Goal: Information Seeking & Learning: Learn about a topic

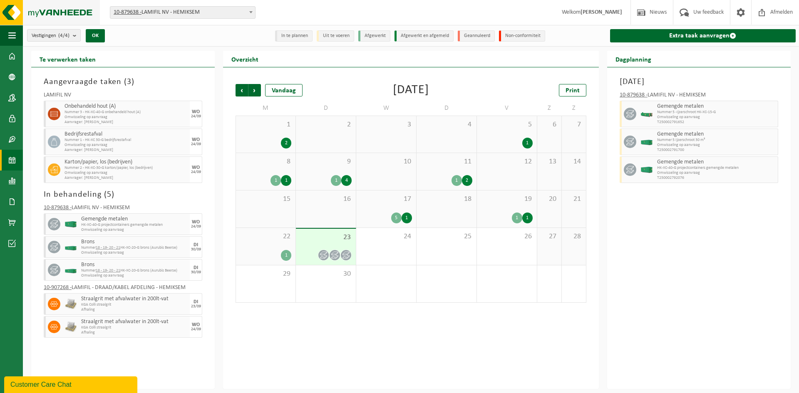
click at [43, 13] on img at bounding box center [50, 12] width 100 height 25
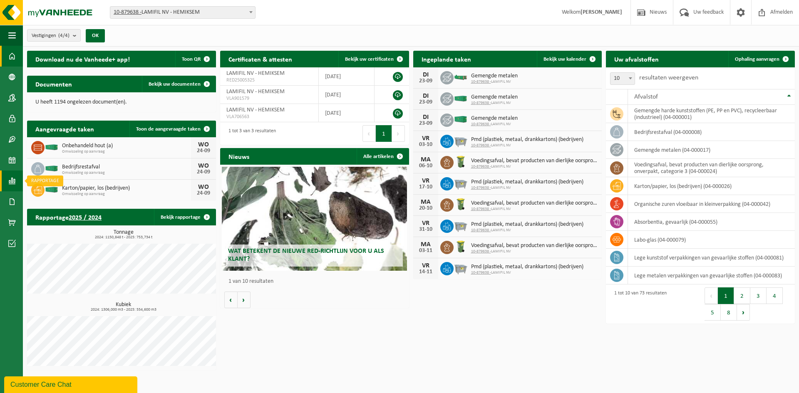
click at [12, 183] on span at bounding box center [11, 181] width 7 height 21
click at [46, 196] on link "In lijstvorm" at bounding box center [61, 199] width 72 height 16
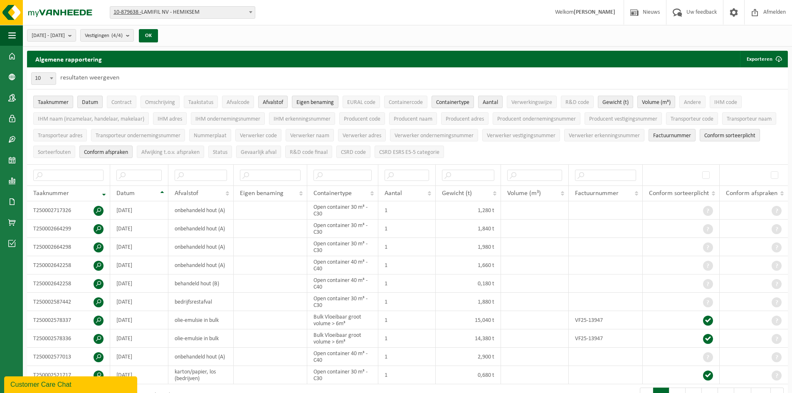
click at [54, 100] on span "Taaknummer" at bounding box center [53, 102] width 31 height 6
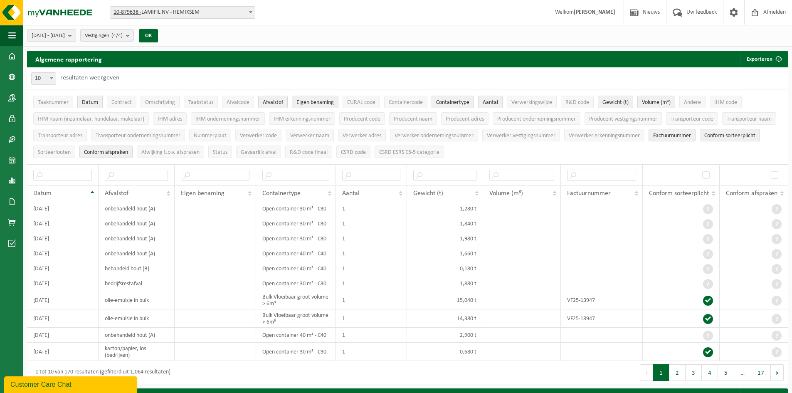
click at [91, 99] on span "Datum" at bounding box center [90, 102] width 16 height 6
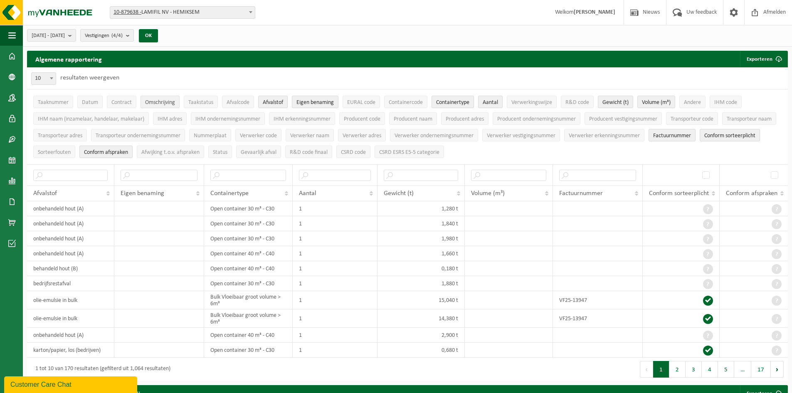
click at [154, 102] on span "Omschrijving" at bounding box center [160, 102] width 30 height 6
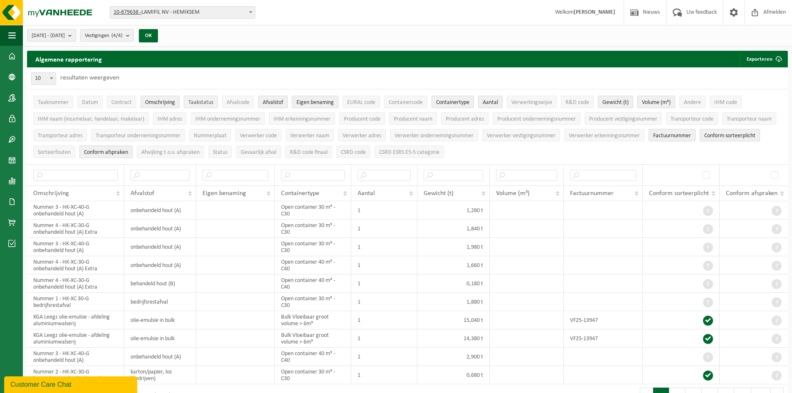
click at [201, 100] on span "Taakstatus" at bounding box center [200, 102] width 25 height 6
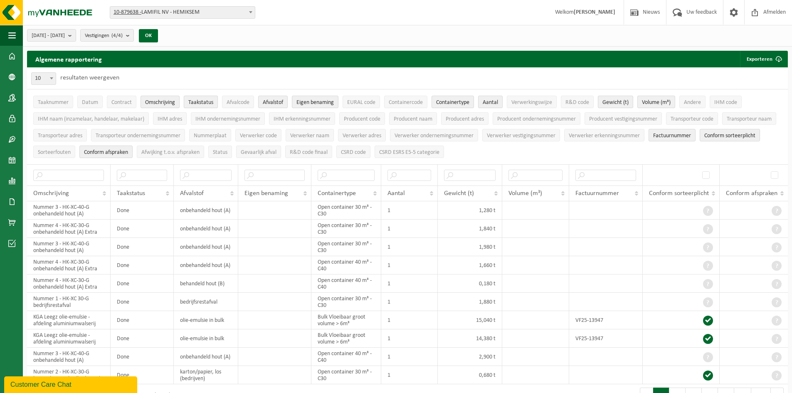
click at [203, 100] on span "Taakstatus" at bounding box center [200, 102] width 25 height 6
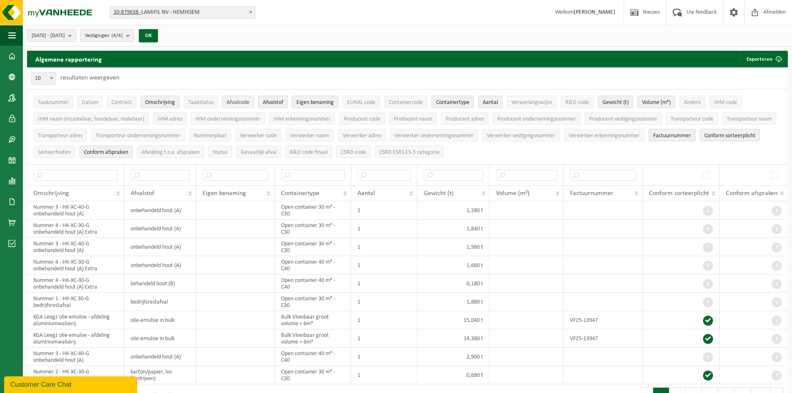
click at [243, 101] on span "Afvalcode" at bounding box center [238, 102] width 23 height 6
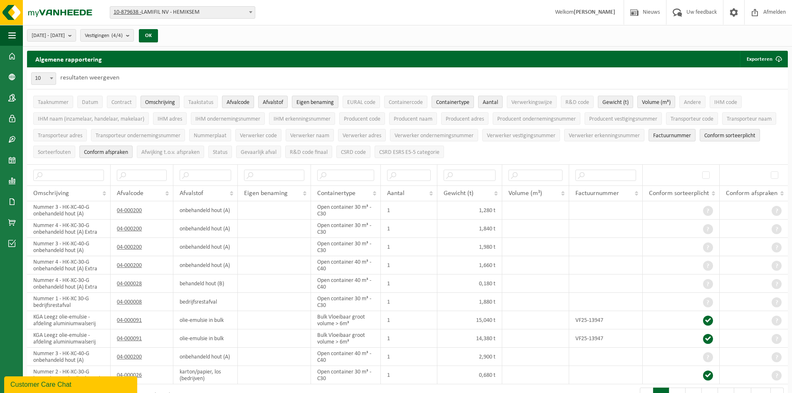
click at [243, 101] on span "Afvalcode" at bounding box center [238, 102] width 23 height 6
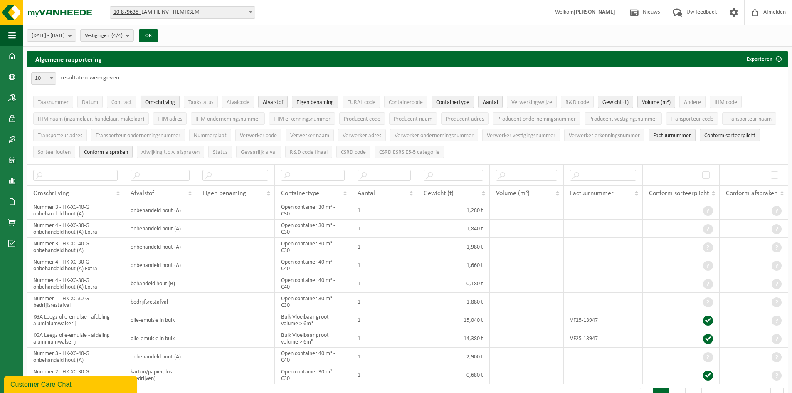
click at [174, 102] on span "Omschrijving" at bounding box center [160, 102] width 30 height 6
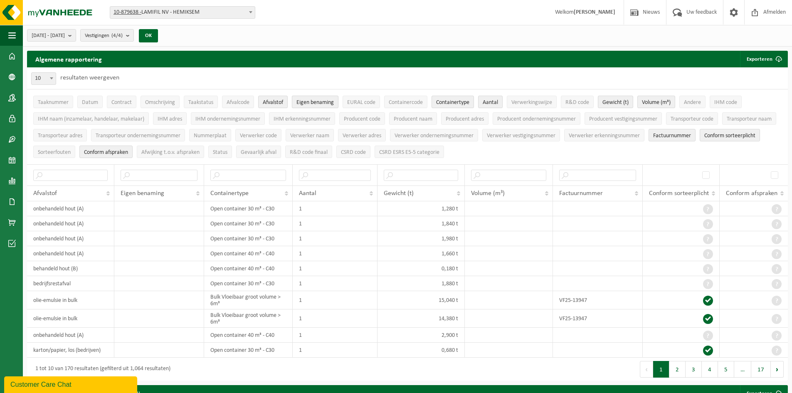
click at [324, 99] on span "Eigen benaming" at bounding box center [315, 102] width 37 height 6
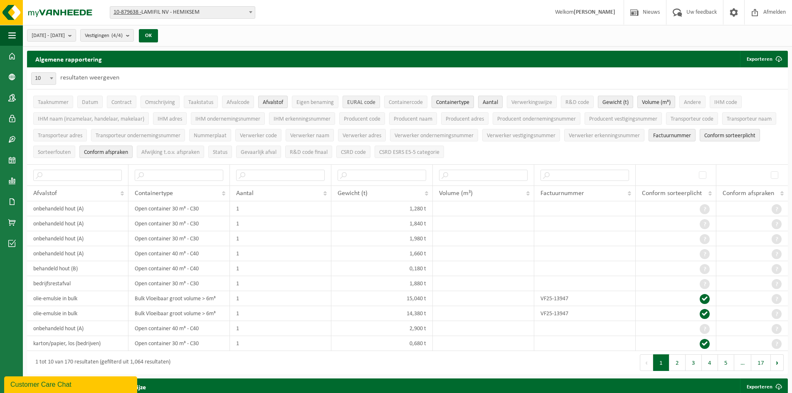
click at [360, 103] on span "EURAL code" at bounding box center [361, 102] width 28 height 6
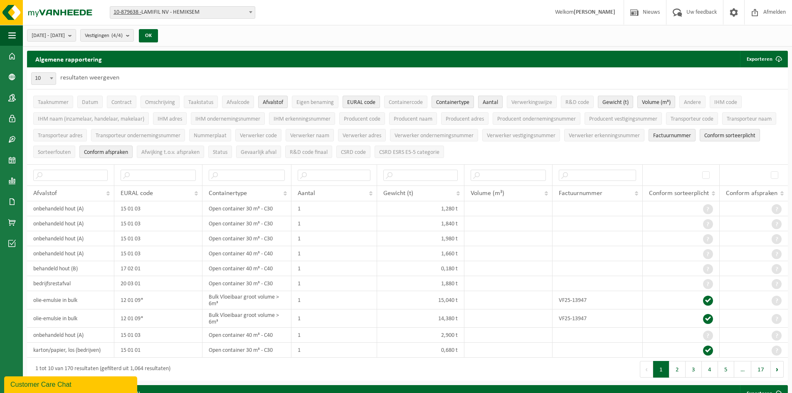
click at [492, 100] on span "Aantal" at bounding box center [490, 102] width 15 height 6
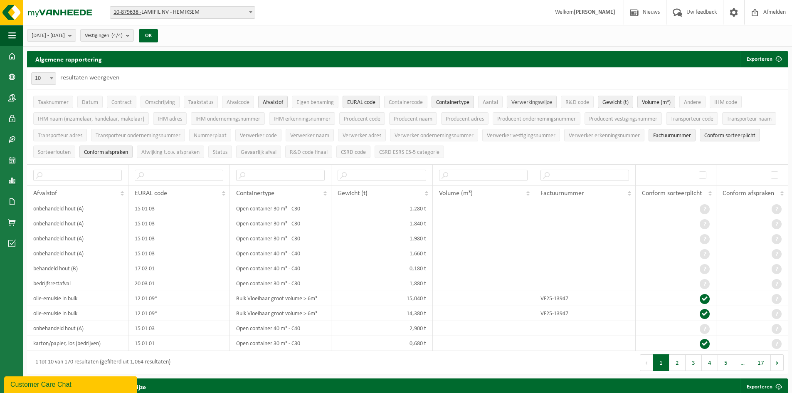
click at [527, 99] on span "Verwerkingswijze" at bounding box center [532, 102] width 41 height 6
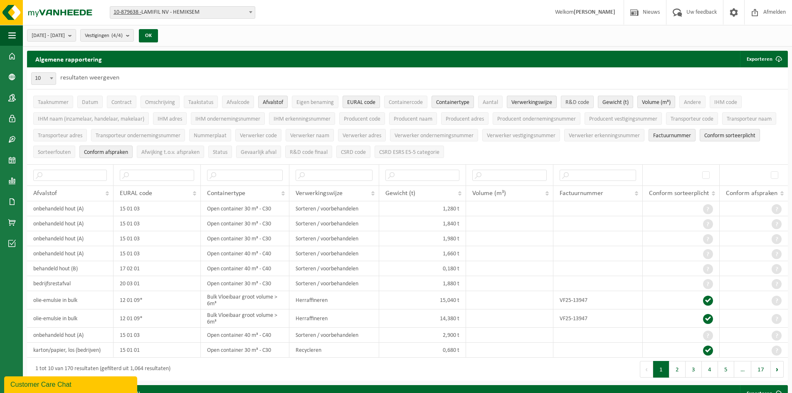
click at [581, 101] on span "R&D code" at bounding box center [578, 102] width 24 height 6
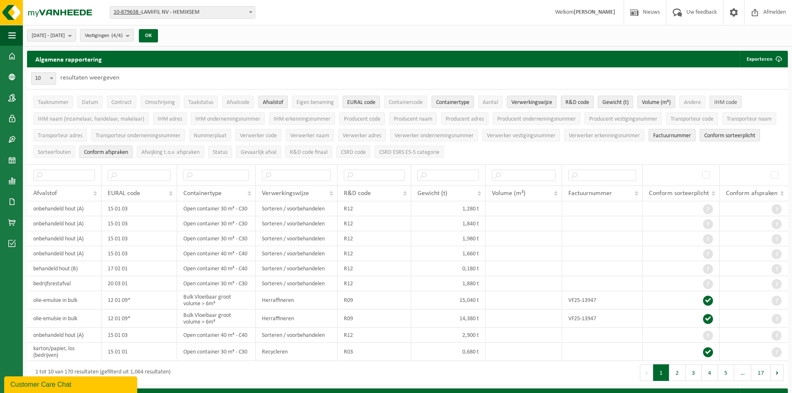
click at [728, 100] on span "IHM code" at bounding box center [726, 102] width 23 height 6
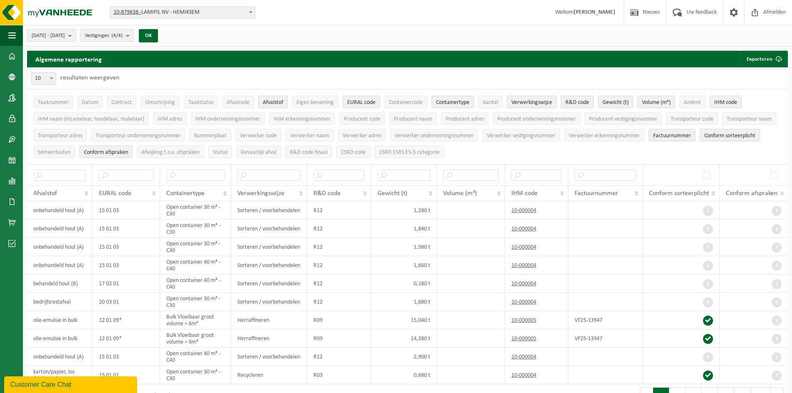
click at [728, 100] on span "IHM code" at bounding box center [726, 102] width 23 height 6
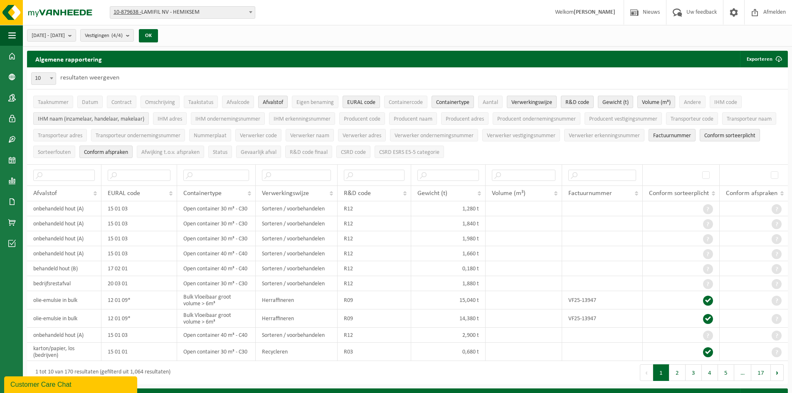
click at [89, 119] on span "IHM naam (inzamelaar, handelaar, makelaar)" at bounding box center [91, 119] width 106 height 6
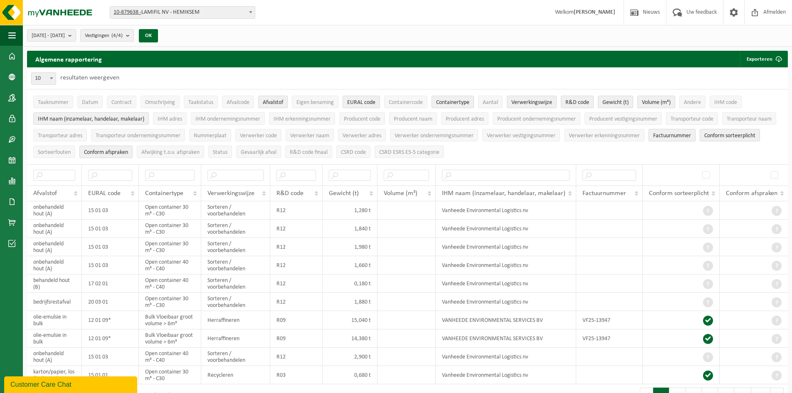
click at [683, 133] on span "Factuurnummer" at bounding box center [672, 136] width 38 height 6
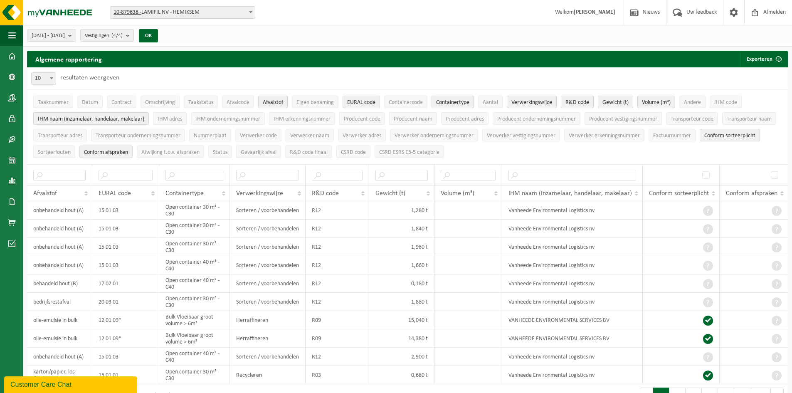
click at [734, 134] on span "Conform sorteerplicht" at bounding box center [730, 136] width 51 height 6
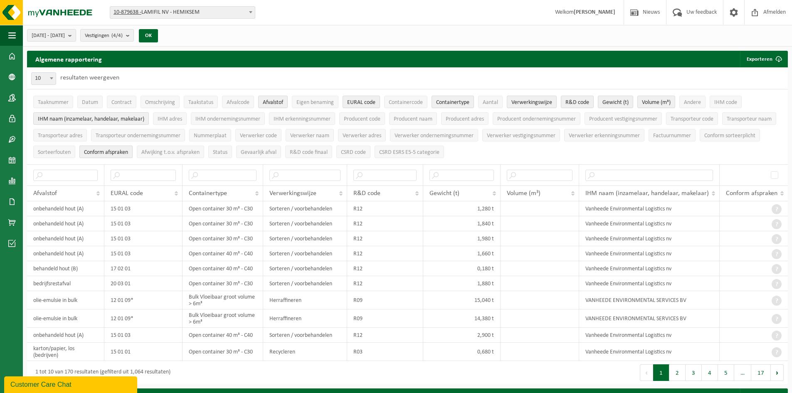
click at [89, 151] on span "Conform afspraken" at bounding box center [106, 152] width 44 height 6
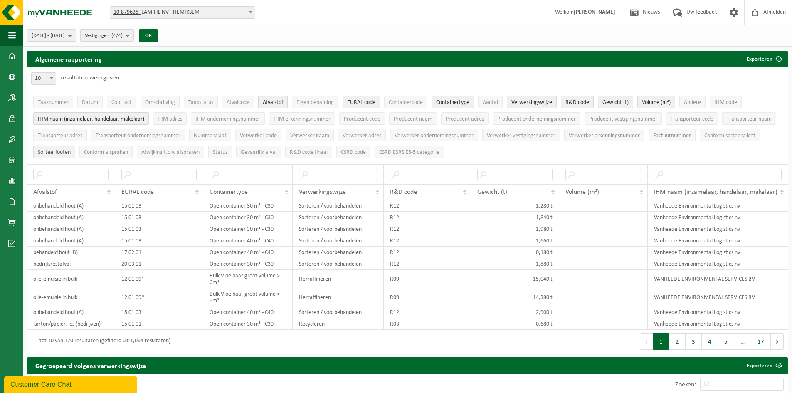
click at [64, 151] on span "Sorteerfouten" at bounding box center [54, 152] width 33 height 6
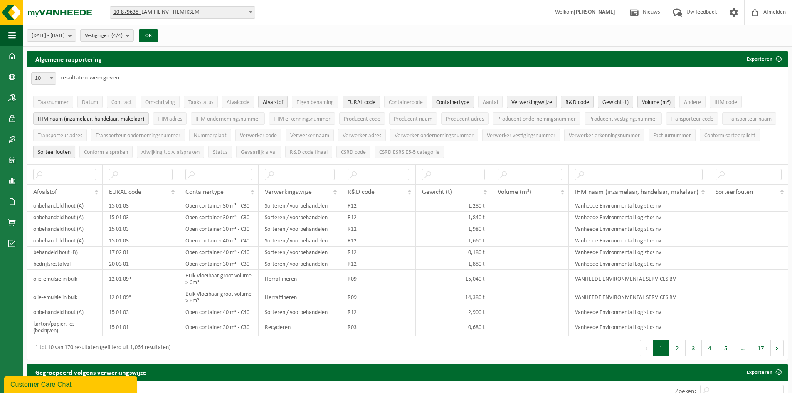
click at [64, 151] on span "Sorteerfouten" at bounding box center [54, 152] width 33 height 6
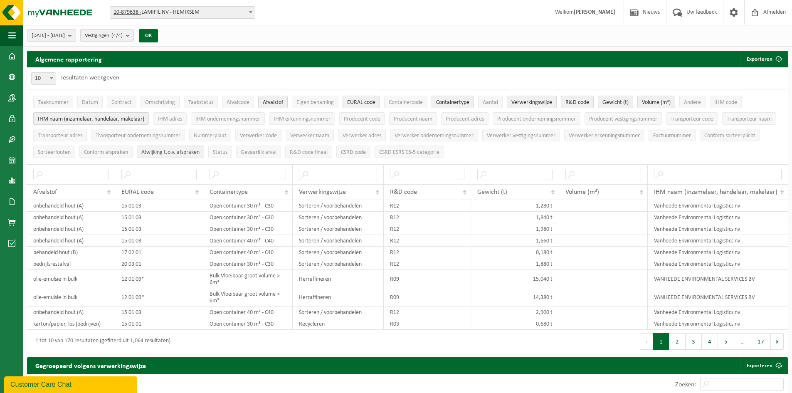
click at [167, 151] on span "Afwijking t.o.v. afspraken" at bounding box center [170, 152] width 58 height 6
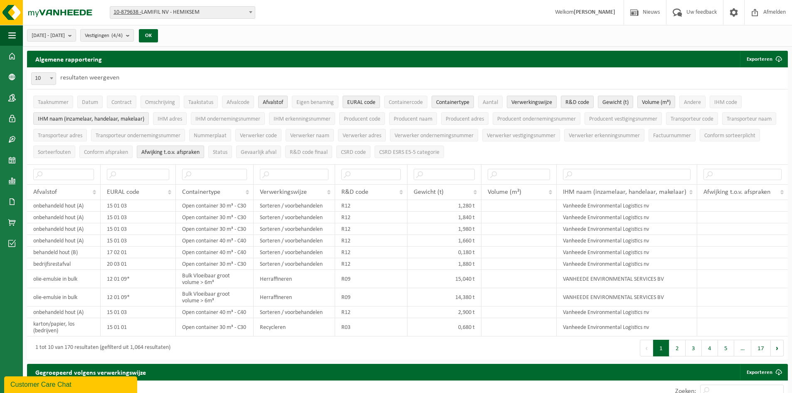
click at [167, 151] on span "Afwijking t.o.v. afspraken" at bounding box center [170, 152] width 58 height 6
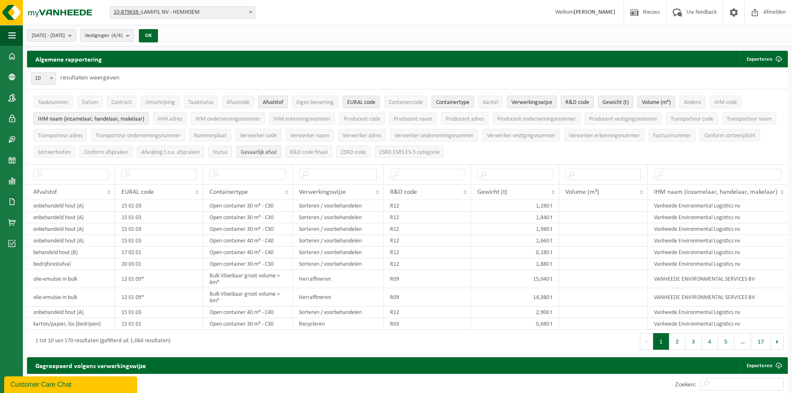
click at [262, 150] on span "Gevaarlijk afval" at bounding box center [259, 152] width 36 height 6
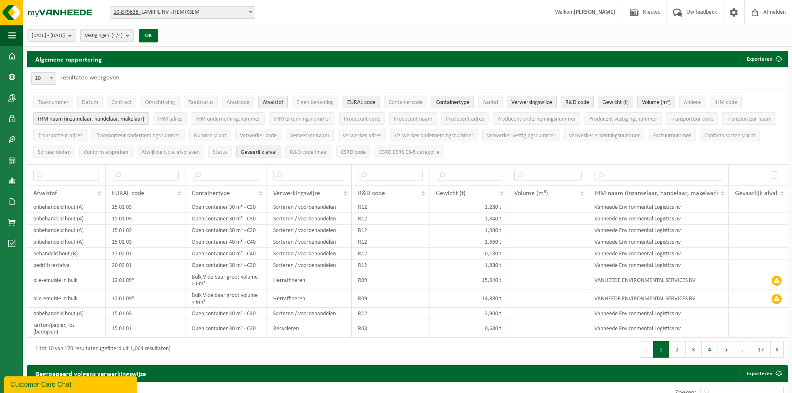
click at [262, 150] on span "Gevaarlijk afval" at bounding box center [259, 152] width 36 height 6
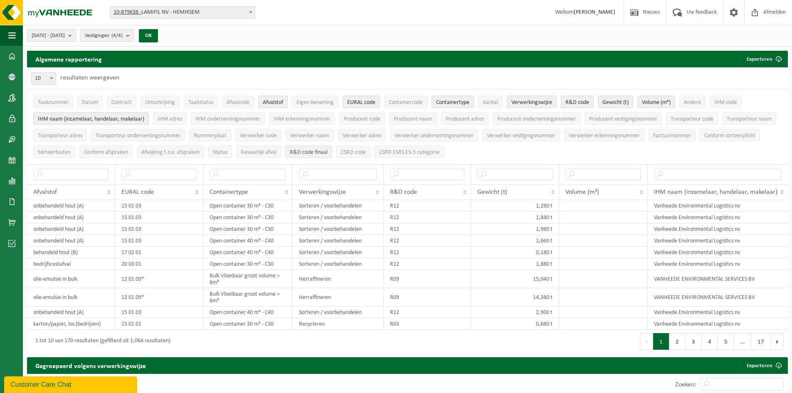
click at [307, 149] on span "R&D code finaal" at bounding box center [309, 152] width 38 height 6
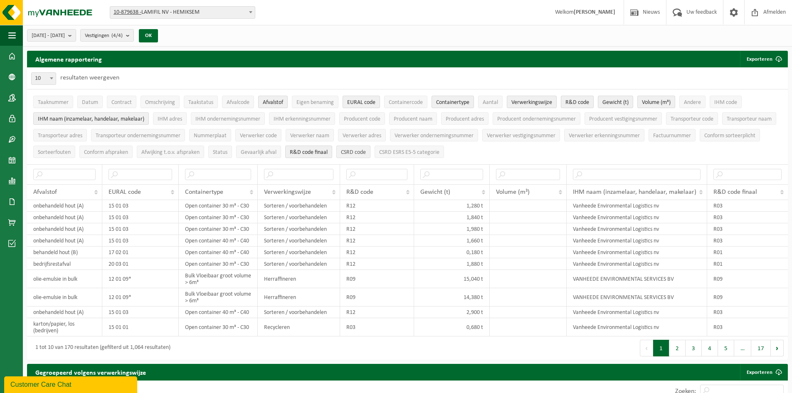
click at [363, 149] on span "CSRD code" at bounding box center [353, 152] width 25 height 6
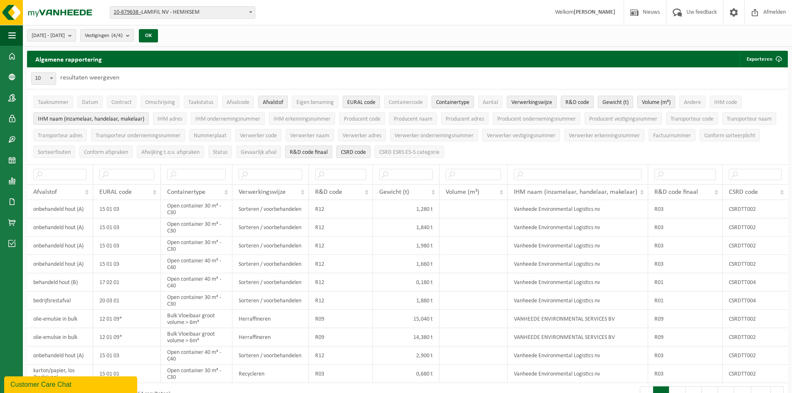
click at [363, 149] on span "CSRD code" at bounding box center [353, 152] width 25 height 6
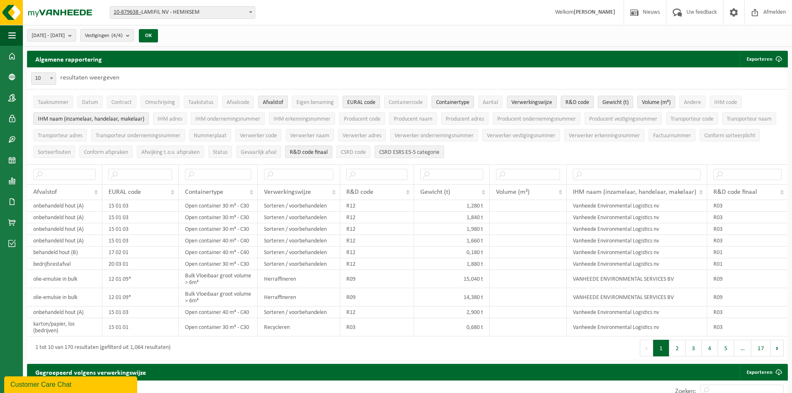
click at [394, 153] on span "CSRD ESRS E5-5 categorie" at bounding box center [409, 152] width 60 height 6
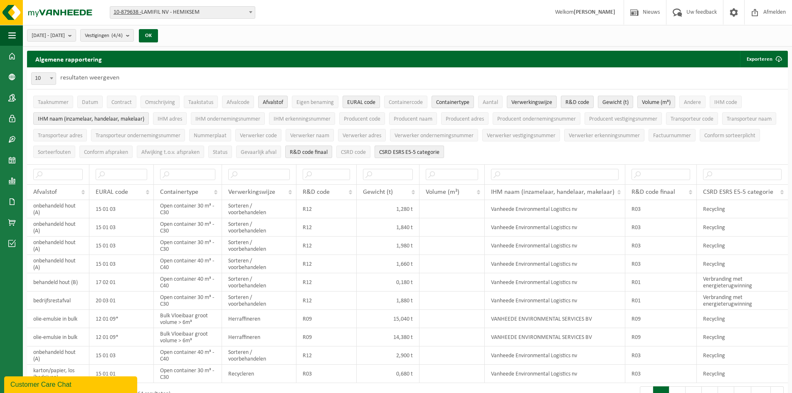
click at [394, 153] on span "CSRD ESRS E5-5 categorie" at bounding box center [409, 152] width 60 height 6
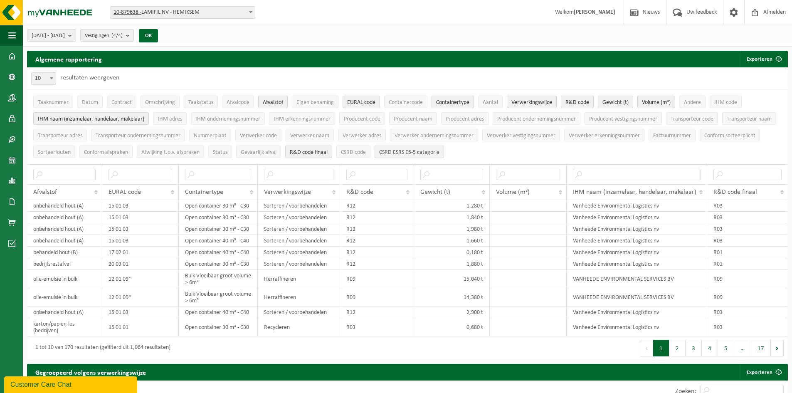
click at [394, 153] on span "CSRD ESRS E5-5 categorie" at bounding box center [409, 152] width 60 height 6
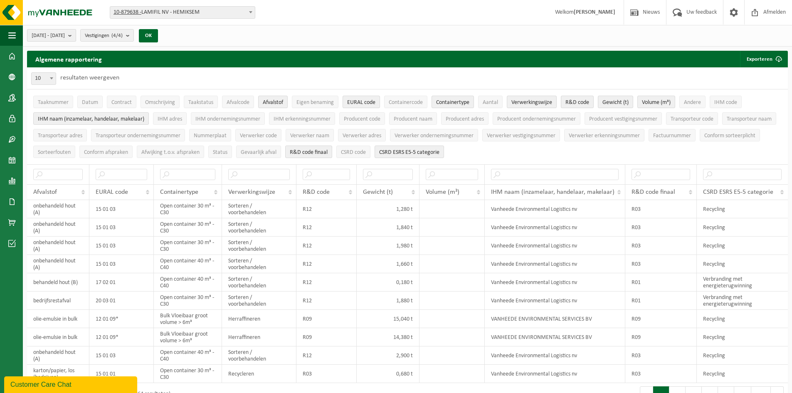
click at [65, 34] on span "2025-04-01 - 2025-09-23" at bounding box center [48, 36] width 33 height 12
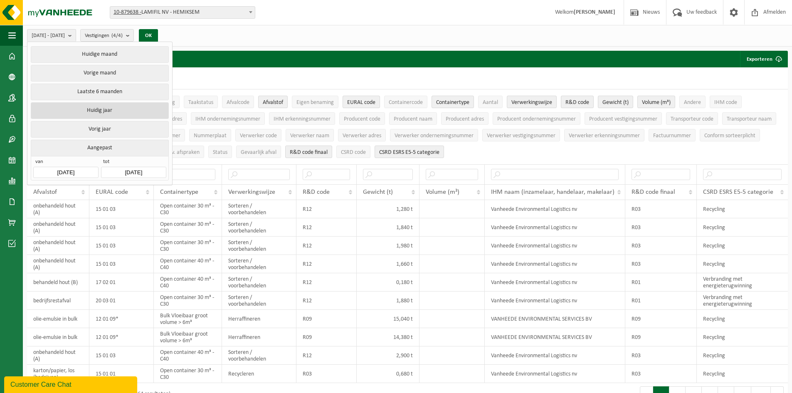
click at [96, 109] on button "Huidig jaar" at bounding box center [100, 110] width 138 height 17
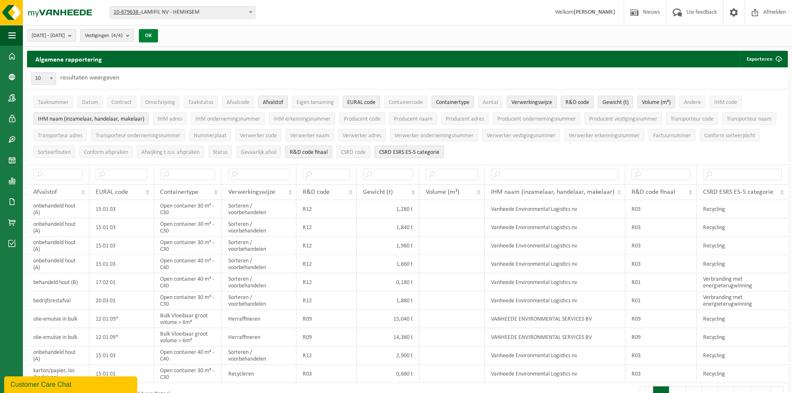
click at [158, 37] on button "OK" at bounding box center [148, 35] width 19 height 13
click at [763, 56] on button "Exporteren" at bounding box center [763, 59] width 47 height 17
click at [757, 77] on link "Enkel mijn selectie" at bounding box center [749, 75] width 75 height 17
click at [65, 36] on span "2025-01-01 - 2025-09-23" at bounding box center [48, 36] width 33 height 12
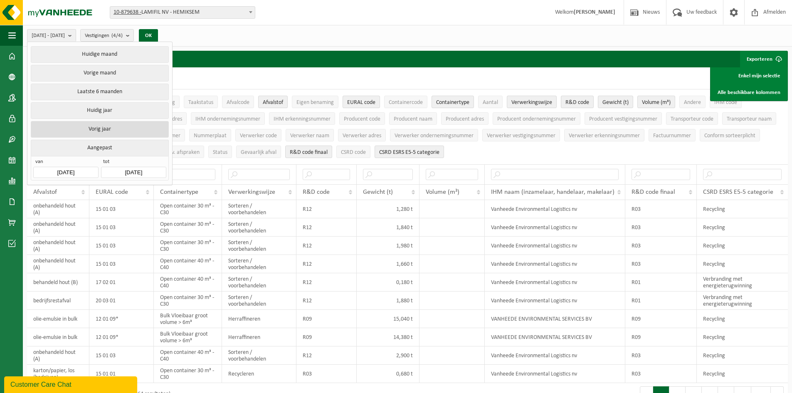
click at [94, 128] on button "Vorig jaar" at bounding box center [100, 129] width 138 height 17
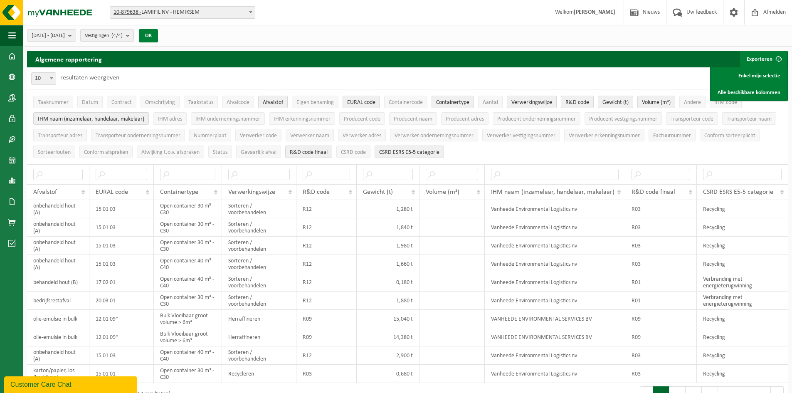
click at [158, 36] on button "OK" at bounding box center [148, 35] width 19 height 13
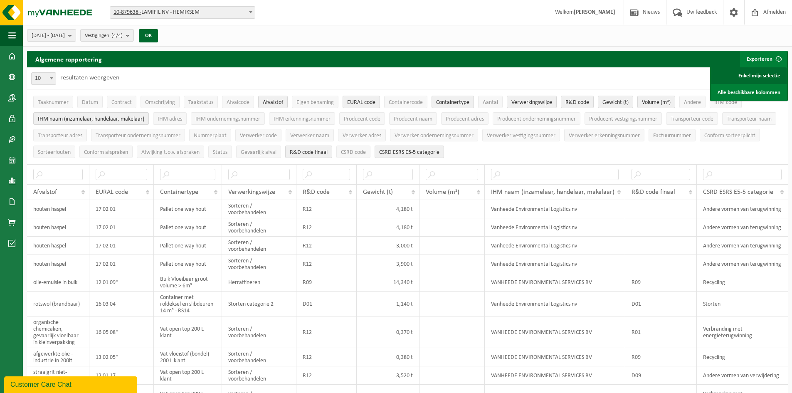
click at [762, 76] on link "Enkel mijn selectie" at bounding box center [749, 75] width 75 height 17
click at [65, 37] on span "2024-01-01 - 2024-12-31" at bounding box center [48, 36] width 33 height 12
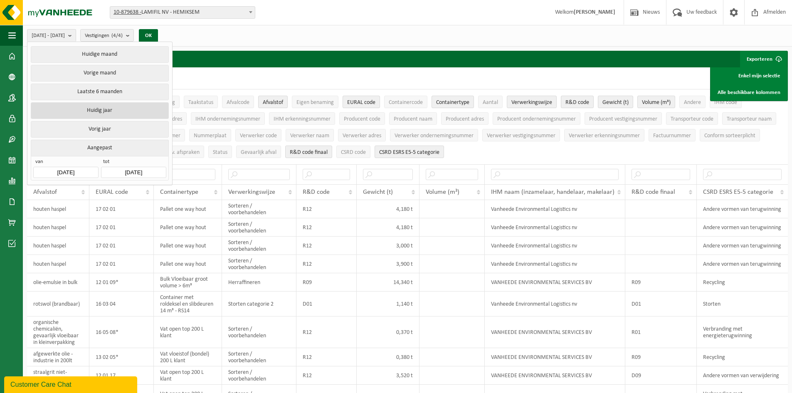
click at [87, 111] on button "Huidig jaar" at bounding box center [100, 110] width 138 height 17
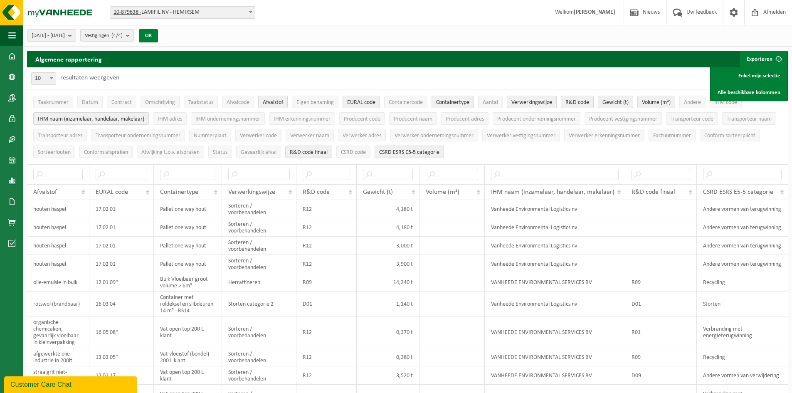
click at [158, 34] on button "OK" at bounding box center [148, 35] width 19 height 13
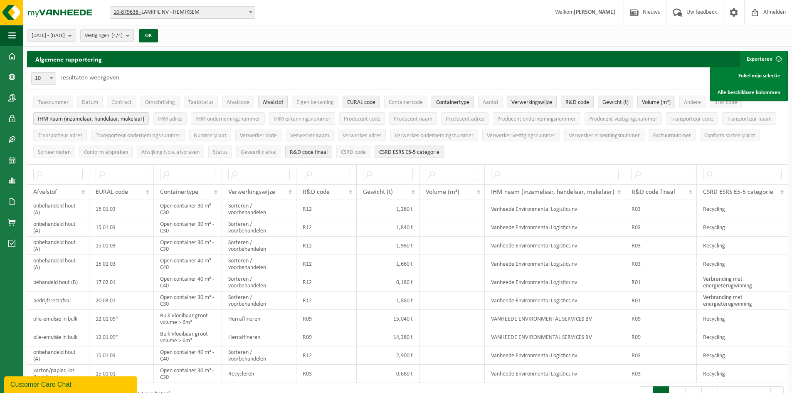
click at [551, 72] on div "10 25 50 100 10 resultaten weergeven" at bounding box center [407, 78] width 761 height 22
click at [12, 181] on span at bounding box center [11, 181] width 7 height 21
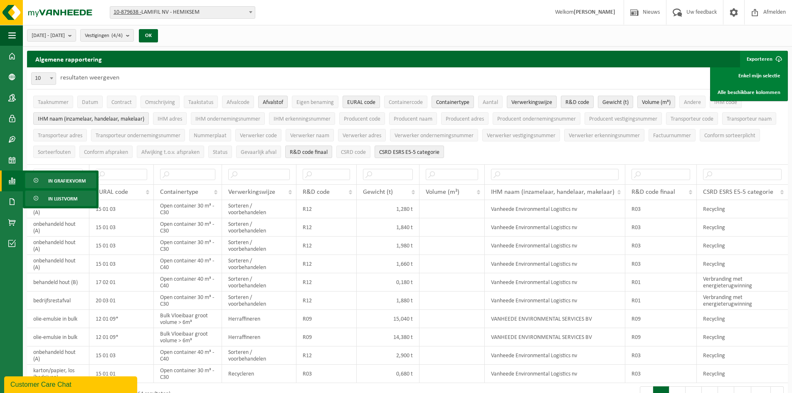
click at [51, 180] on span "In grafiekvorm" at bounding box center [66, 181] width 37 height 16
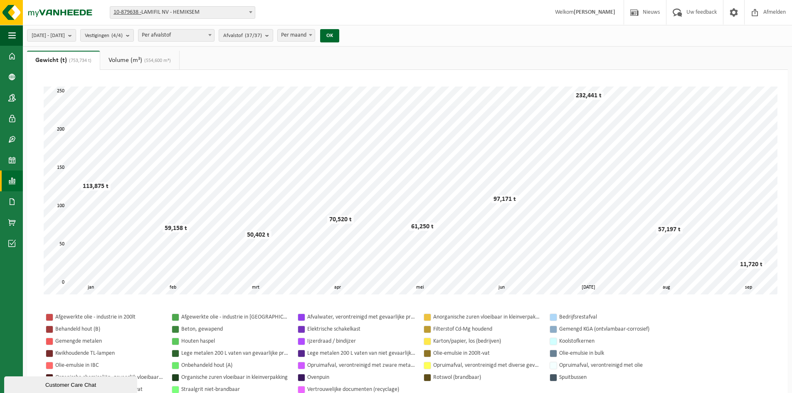
click at [48, 316] on div at bounding box center [49, 317] width 7 height 7
click at [129, 57] on link "Volume (m³) (554,600 m³)" at bounding box center [139, 60] width 79 height 19
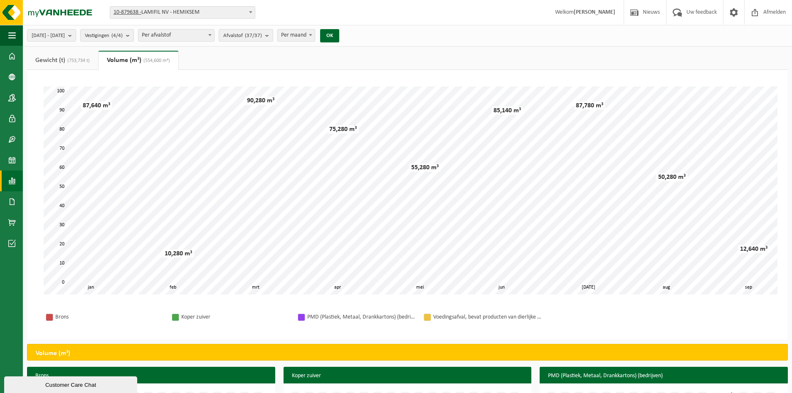
click at [48, 60] on link "Gewicht (t) (753,734 t)" at bounding box center [62, 60] width 71 height 19
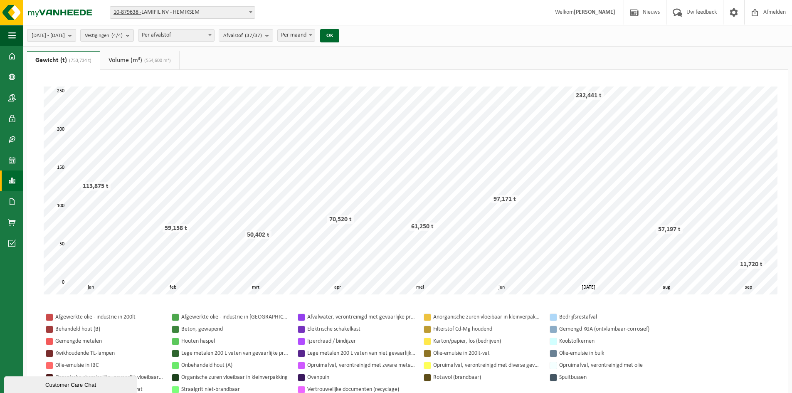
click at [65, 32] on span "2025-01-01 - 2025-09-23" at bounding box center [48, 36] width 33 height 12
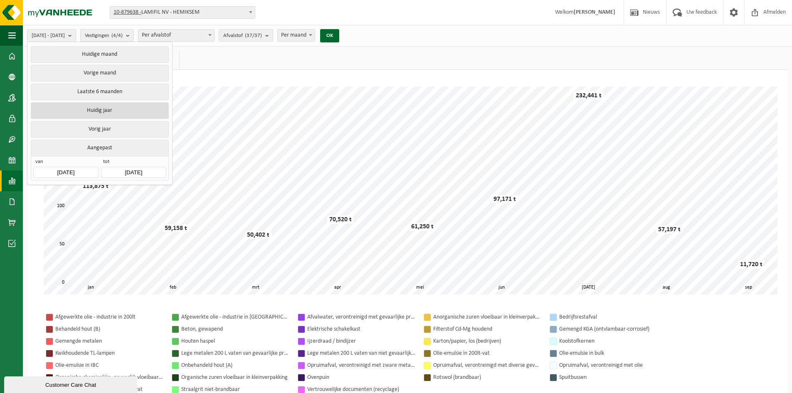
click at [104, 108] on button "Huidig jaar" at bounding box center [100, 110] width 138 height 17
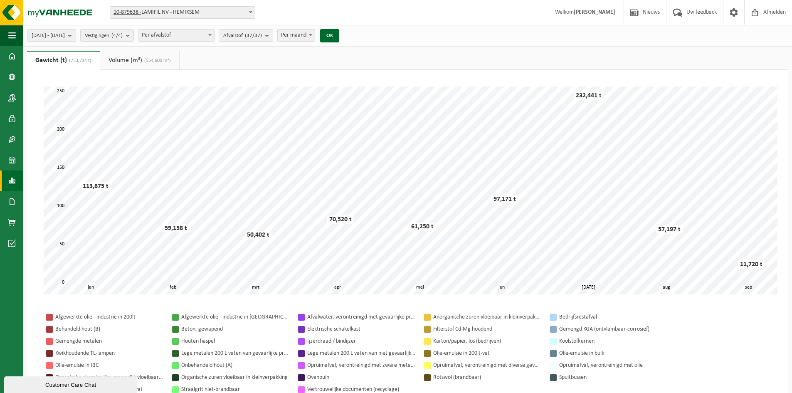
click at [186, 38] on span "Per afvalstof" at bounding box center [177, 36] width 76 height 12
click at [204, 37] on span "Per afvalstof" at bounding box center [177, 36] width 76 height 12
click at [262, 37] on span "Afvalstof (37/37)" at bounding box center [242, 36] width 39 height 12
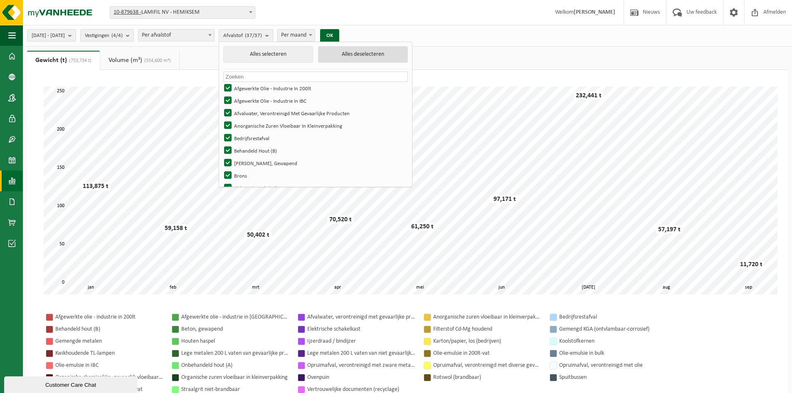
click at [365, 53] on button "Alles deselecteren" at bounding box center [363, 54] width 90 height 17
checkbox input "false"
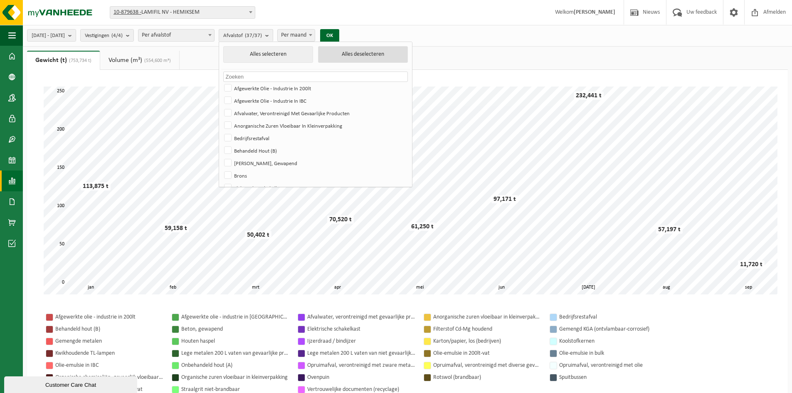
checkbox input "false"
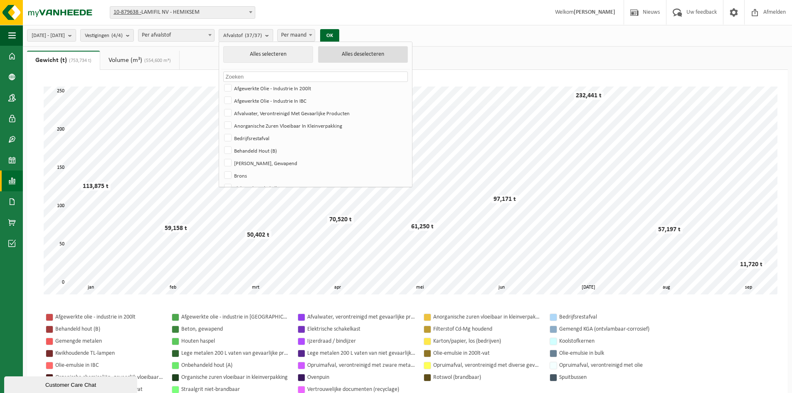
checkbox input "false"
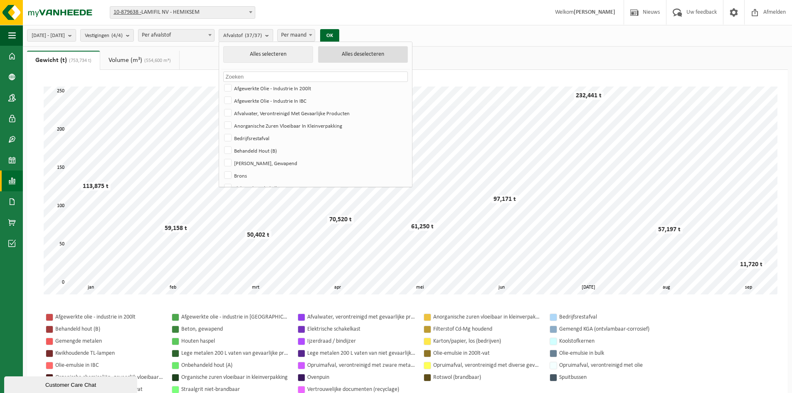
checkbox input "false"
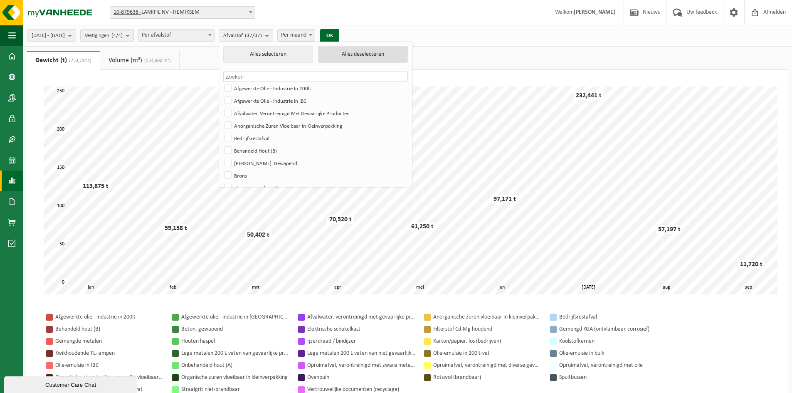
checkbox input "false"
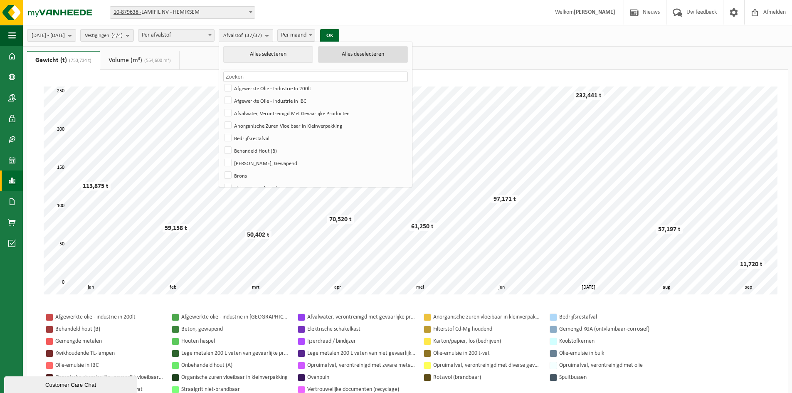
checkbox input "false"
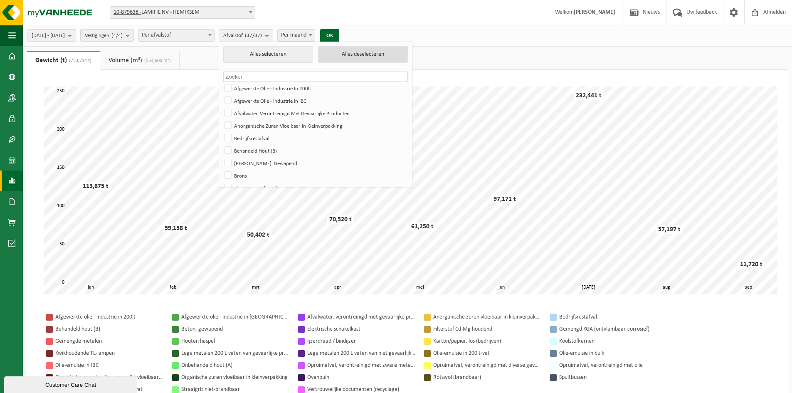
checkbox input "false"
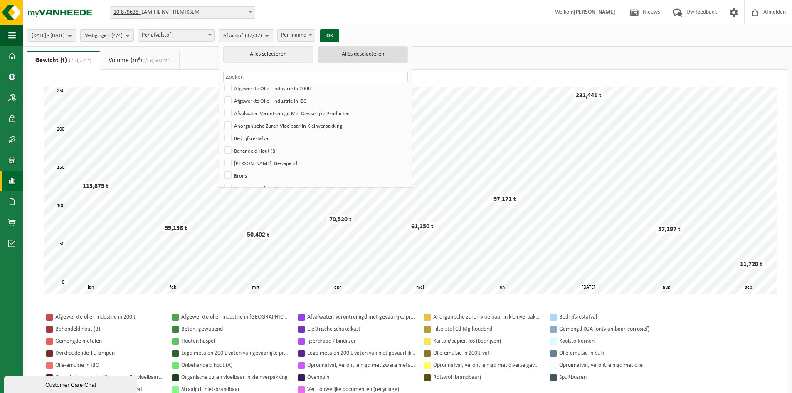
checkbox input "false"
click at [250, 87] on label "Afgewerkte Olie - Industrie In 200lt" at bounding box center [315, 88] width 185 height 12
click at [221, 82] on input "Afgewerkte Olie - Industrie In 200lt" at bounding box center [221, 82] width 0 height 0
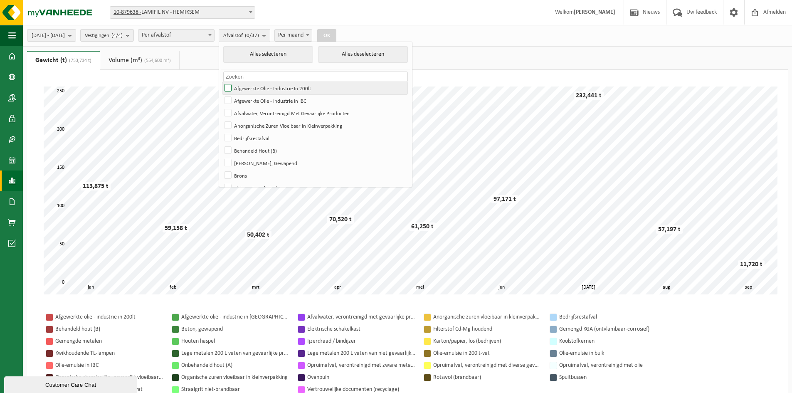
checkbox input "true"
click at [336, 39] on button "OK" at bounding box center [326, 35] width 19 height 13
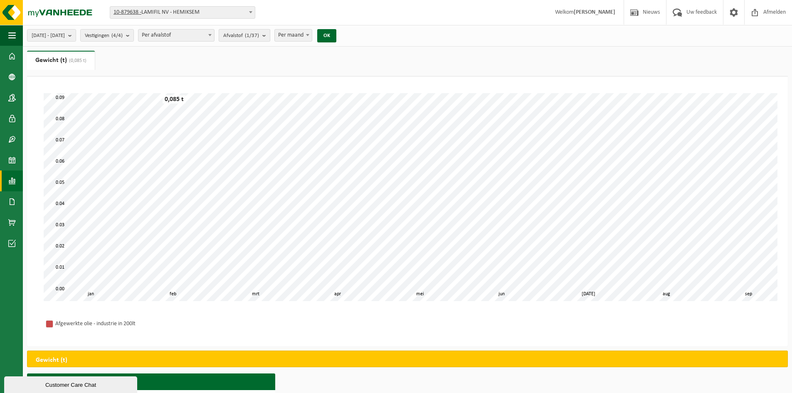
click at [270, 38] on b "submit" at bounding box center [265, 36] width 7 height 12
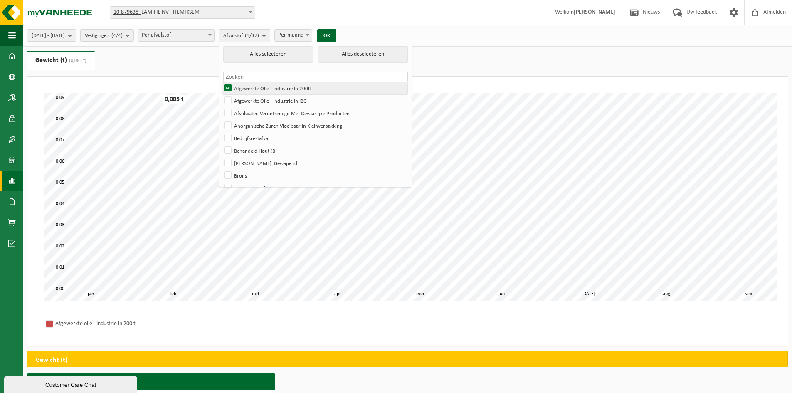
drag, startPoint x: 252, startPoint y: 97, endPoint x: 248, endPoint y: 90, distance: 8.1
click at [252, 97] on label "Afgewerkte Olie - Industrie In IBC" at bounding box center [315, 100] width 185 height 12
click at [221, 94] on input "Afgewerkte Olie - Industrie In IBC" at bounding box center [221, 94] width 0 height 0
checkbox input "true"
click at [247, 87] on label "Afgewerkte Olie - Industrie In 200lt" at bounding box center [315, 88] width 185 height 12
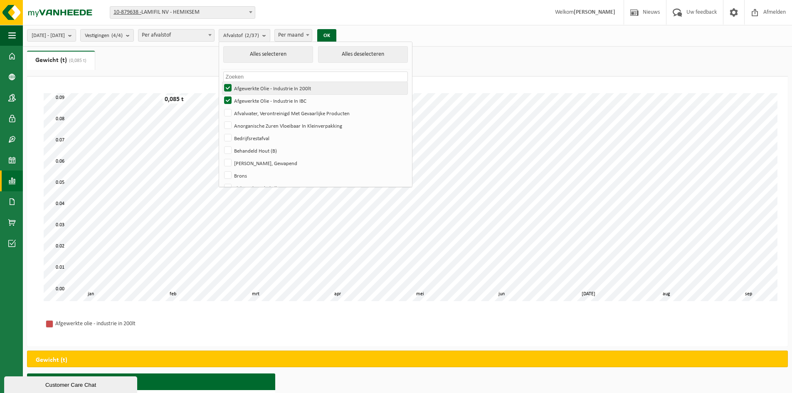
click at [221, 82] on input "Afgewerkte Olie - Industrie In 200lt" at bounding box center [221, 82] width 0 height 0
checkbox input "false"
click at [336, 33] on button "OK" at bounding box center [326, 35] width 19 height 13
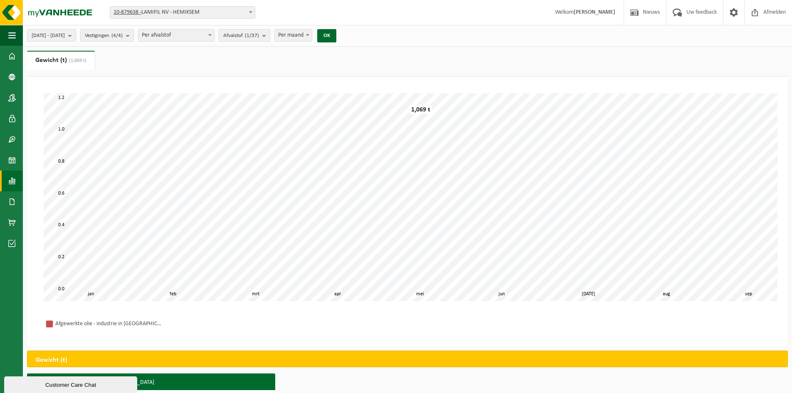
click at [259, 39] on span "Afvalstof (1/37)" at bounding box center [241, 36] width 36 height 12
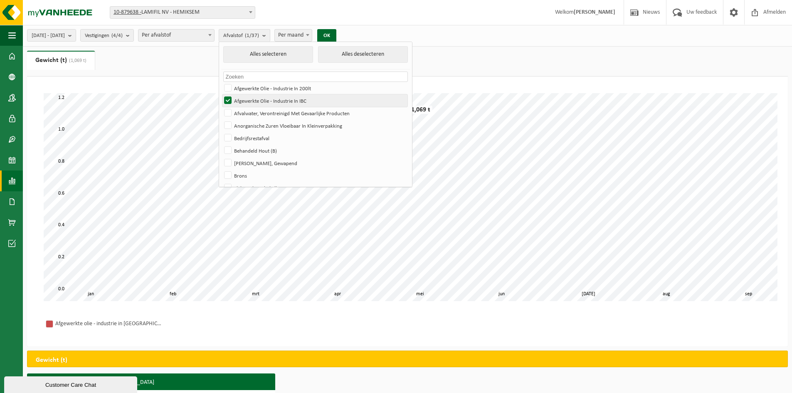
click at [247, 99] on label "Afgewerkte Olie - Industrie In IBC" at bounding box center [315, 100] width 185 height 12
click at [221, 94] on input "Afgewerkte Olie - Industrie In IBC" at bounding box center [221, 94] width 0 height 0
checkbox input "false"
click at [250, 110] on label "Afvalwater, Verontreinigd Met Gevaarlijke Producten" at bounding box center [315, 113] width 185 height 12
click at [221, 107] on input "Afvalwater, Verontreinigd Met Gevaarlijke Producten" at bounding box center [221, 106] width 0 height 0
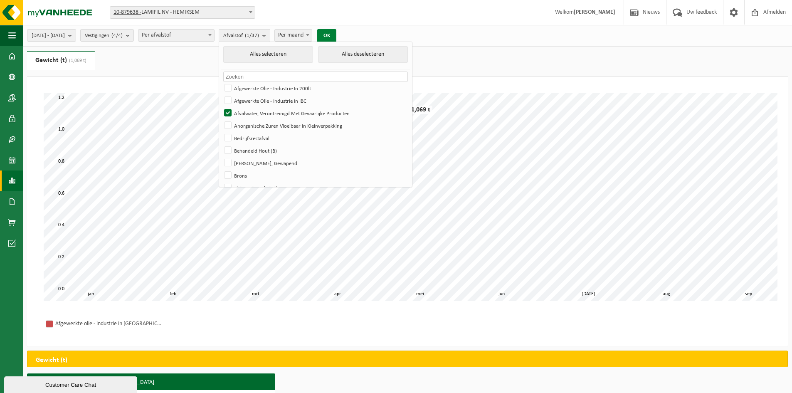
click at [336, 34] on button "OK" at bounding box center [326, 35] width 19 height 13
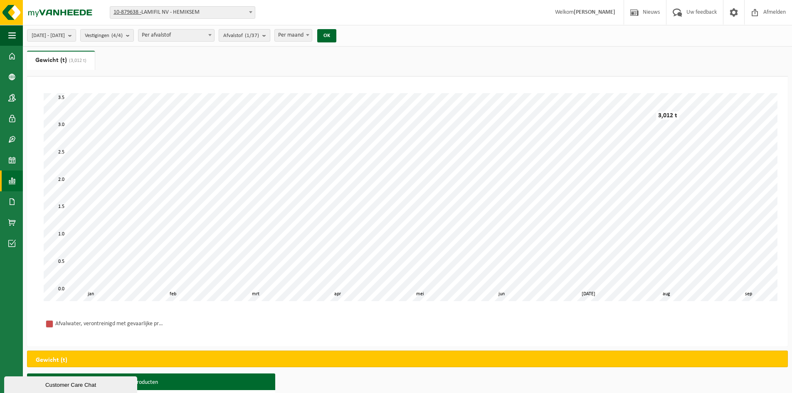
click at [259, 40] on span "Afvalstof (1/37)" at bounding box center [241, 36] width 36 height 12
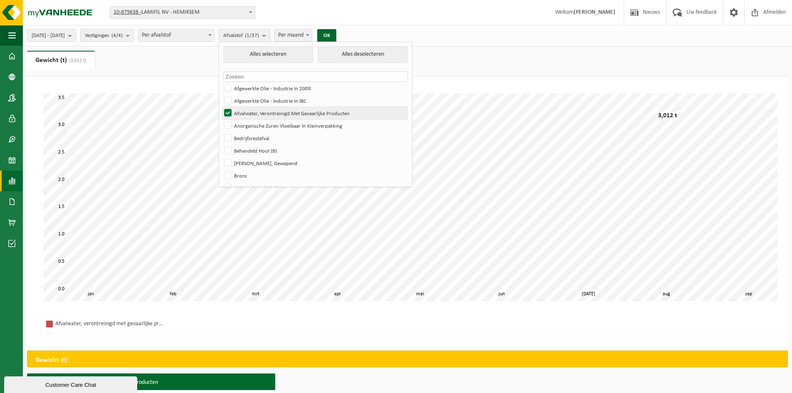
click at [247, 110] on label "Afvalwater, Verontreinigd Met Gevaarlijke Producten" at bounding box center [315, 113] width 185 height 12
click at [221, 107] on input "Afvalwater, Verontreinigd Met Gevaarlijke Producten" at bounding box center [221, 106] width 0 height 0
checkbox input "false"
click at [247, 124] on label "Anorganische Zuren Vloeibaar In Kleinverpakking" at bounding box center [315, 125] width 185 height 12
click at [221, 119] on input "Anorganische Zuren Vloeibaar In Kleinverpakking" at bounding box center [221, 119] width 0 height 0
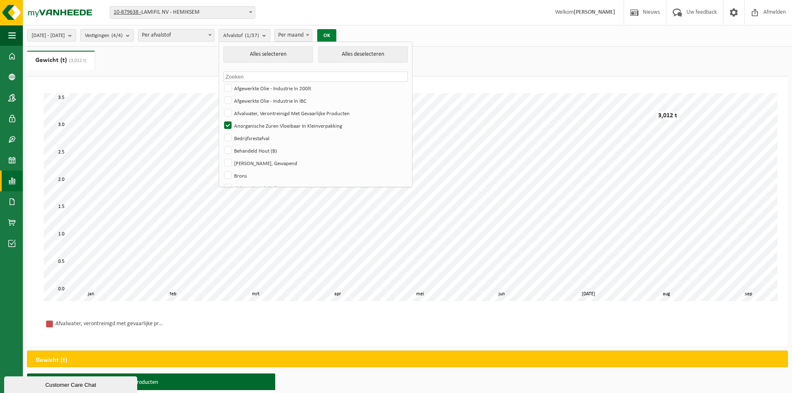
click at [336, 38] on button "OK" at bounding box center [326, 35] width 19 height 13
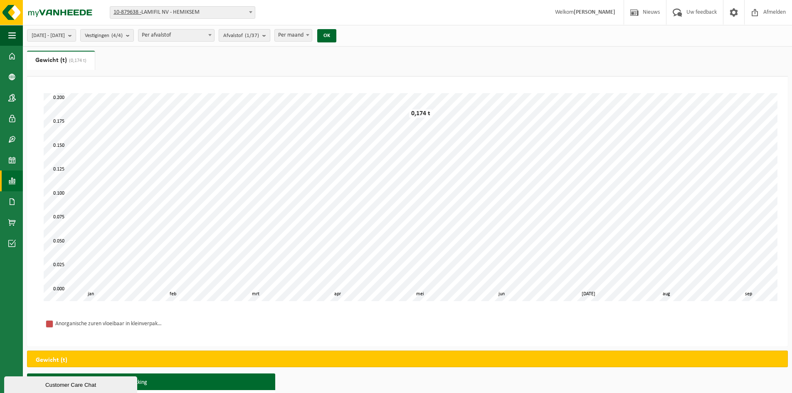
click at [259, 35] on count "(1/37)" at bounding box center [252, 35] width 14 height 5
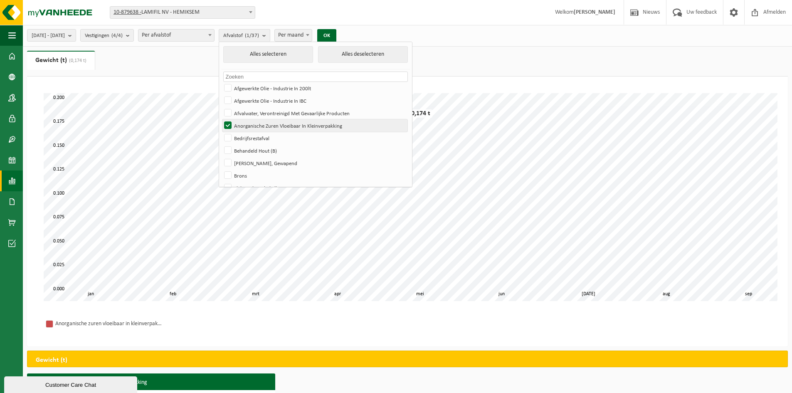
click at [248, 121] on label "Anorganische Zuren Vloeibaar In Kleinverpakking" at bounding box center [315, 125] width 185 height 12
click at [221, 119] on input "Anorganische Zuren Vloeibaar In Kleinverpakking" at bounding box center [221, 119] width 0 height 0
checkbox input "false"
click at [247, 136] on label "Bedrijfsrestafval" at bounding box center [315, 138] width 185 height 12
click at [221, 132] on input "Bedrijfsrestafval" at bounding box center [221, 131] width 0 height 0
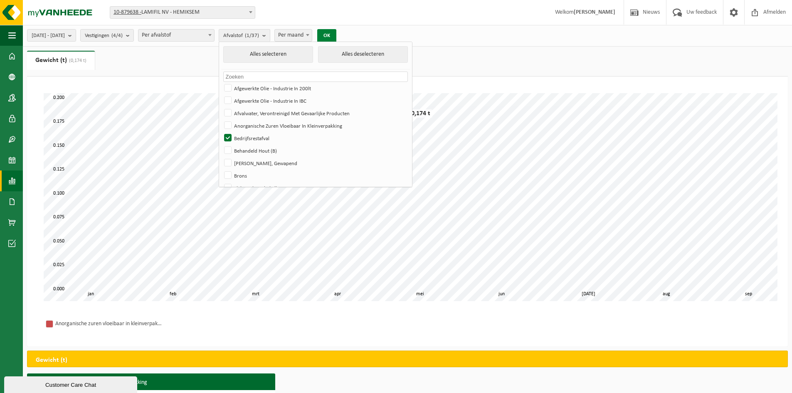
click at [336, 35] on button "OK" at bounding box center [326, 35] width 19 height 13
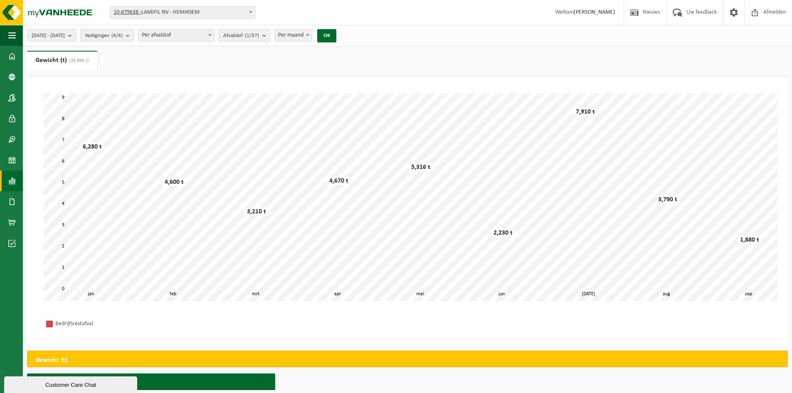
click at [270, 35] on b "submit" at bounding box center [265, 36] width 7 height 12
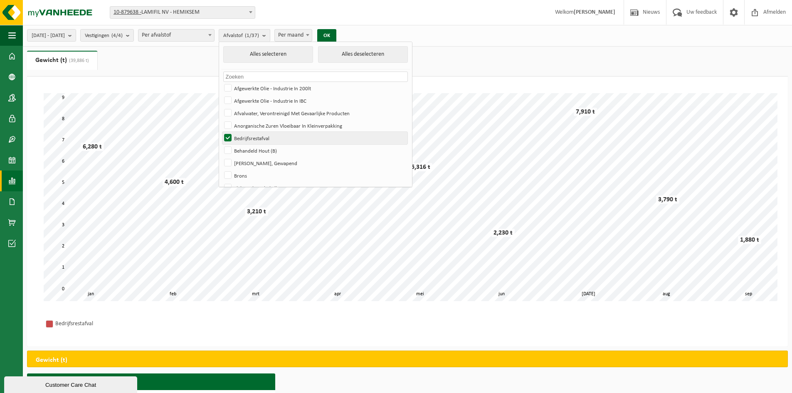
click at [250, 134] on label "Bedrijfsrestafval" at bounding box center [315, 138] width 185 height 12
click at [221, 132] on input "Bedrijfsrestafval" at bounding box center [221, 131] width 0 height 0
checkbox input "false"
click at [249, 147] on label "Behandeld Hout (B)" at bounding box center [315, 150] width 185 height 12
click at [221, 144] on input "Behandeld Hout (B)" at bounding box center [221, 144] width 0 height 0
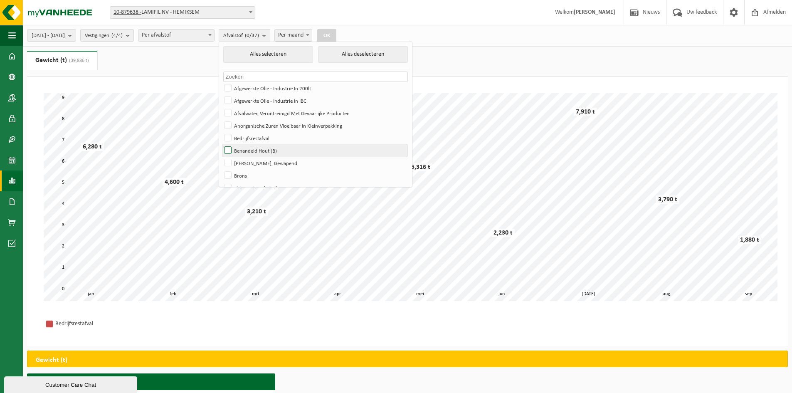
checkbox input "true"
click at [336, 34] on button "OK" at bounding box center [326, 35] width 19 height 13
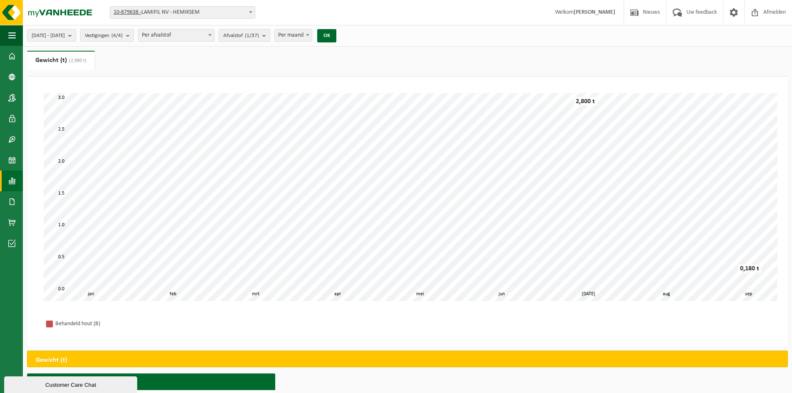
click at [270, 36] on b "submit" at bounding box center [265, 36] width 7 height 12
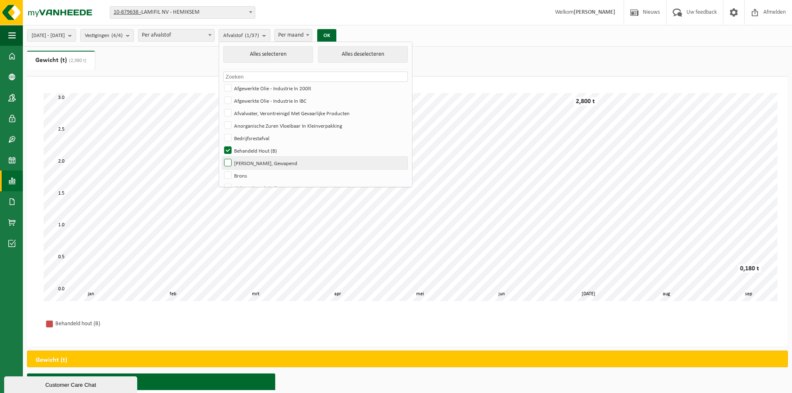
click at [248, 160] on label "Beton, Gewapend" at bounding box center [315, 163] width 185 height 12
click at [221, 157] on input "Beton, Gewapend" at bounding box center [221, 156] width 0 height 0
checkbox input "true"
click at [250, 151] on label "Behandeld Hout (B)" at bounding box center [315, 150] width 185 height 12
click at [221, 144] on input "Behandeld Hout (B)" at bounding box center [221, 144] width 0 height 0
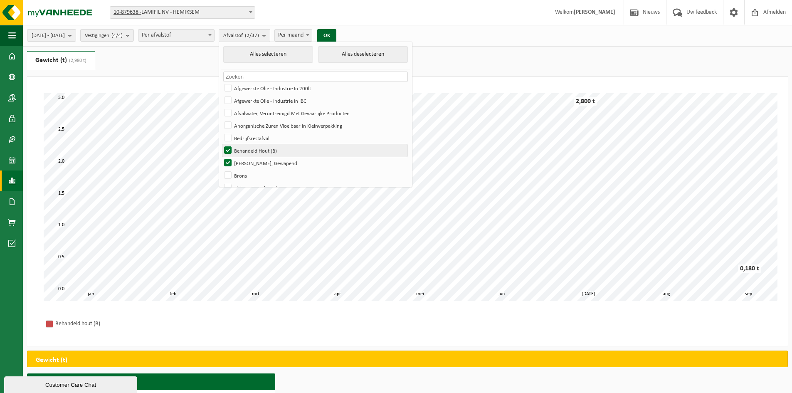
checkbox input "false"
click at [336, 33] on button "OK" at bounding box center [326, 35] width 19 height 13
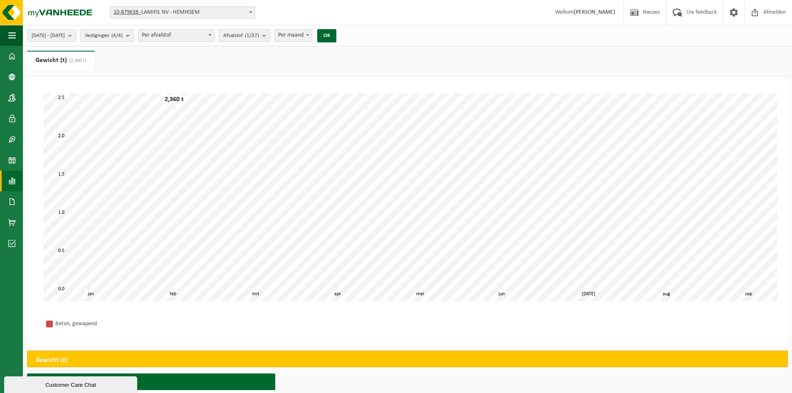
click at [259, 35] on count "(1/37)" at bounding box center [252, 35] width 14 height 5
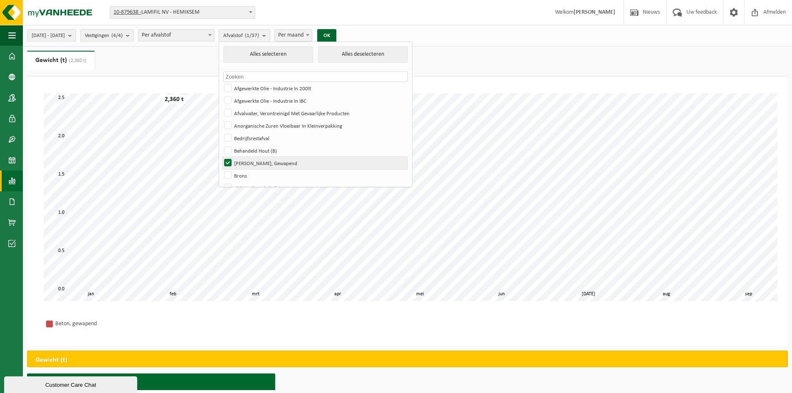
click at [251, 160] on label "Beton, Gewapend" at bounding box center [315, 163] width 185 height 12
click at [221, 157] on input "Beton, Gewapend" at bounding box center [221, 156] width 0 height 0
checkbox input "false"
click at [250, 171] on label "Brons" at bounding box center [315, 175] width 185 height 12
click at [221, 169] on input "Brons" at bounding box center [221, 169] width 0 height 0
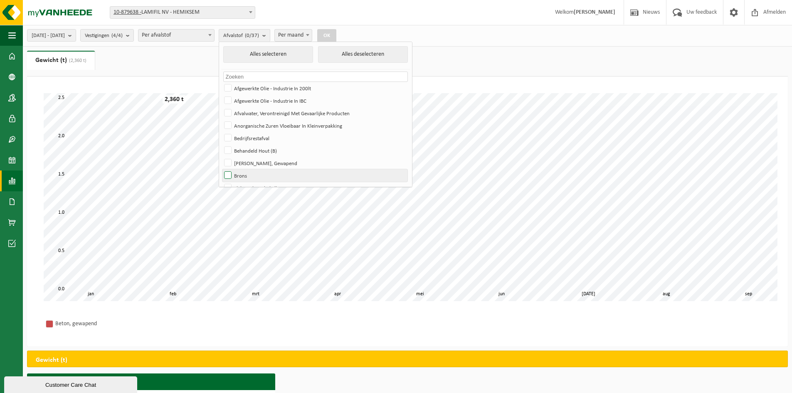
checkbox input "true"
click at [336, 33] on button "OK" at bounding box center [326, 35] width 19 height 13
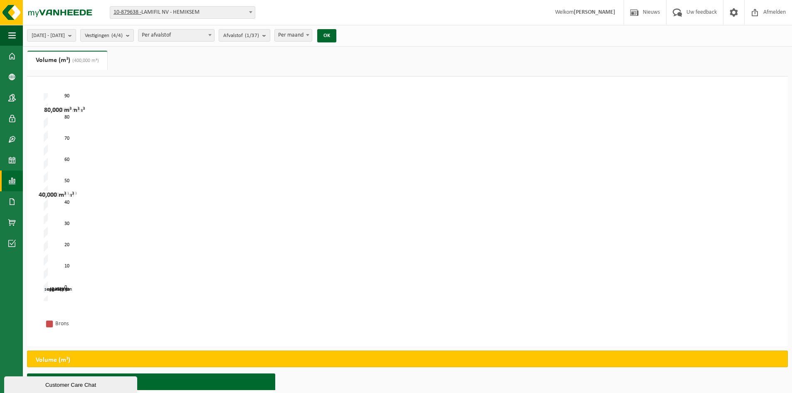
click at [63, 63] on link "Volume (m³) (400,000 m³)" at bounding box center [67, 60] width 80 height 19
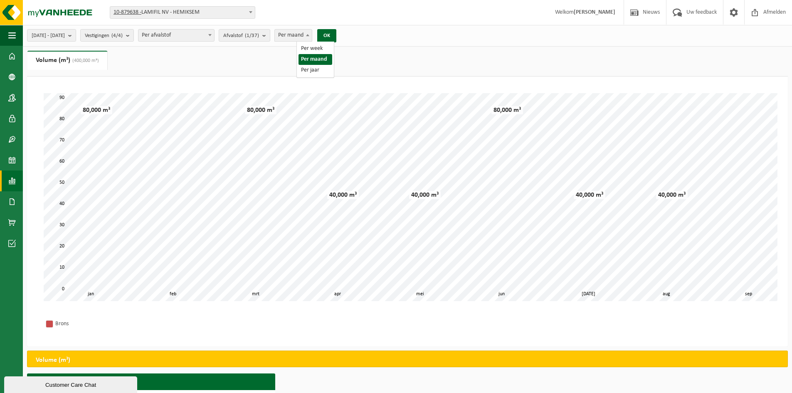
click at [312, 39] on span "Per maand" at bounding box center [293, 36] width 37 height 12
click at [305, 37] on span "Per maand" at bounding box center [293, 36] width 37 height 12
select select "1"
click at [336, 37] on button "OK" at bounding box center [326, 35] width 19 height 13
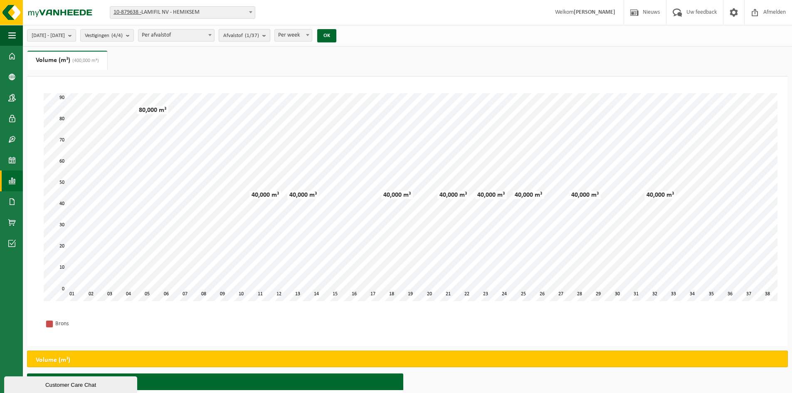
click at [270, 35] on b "submit" at bounding box center [265, 36] width 7 height 12
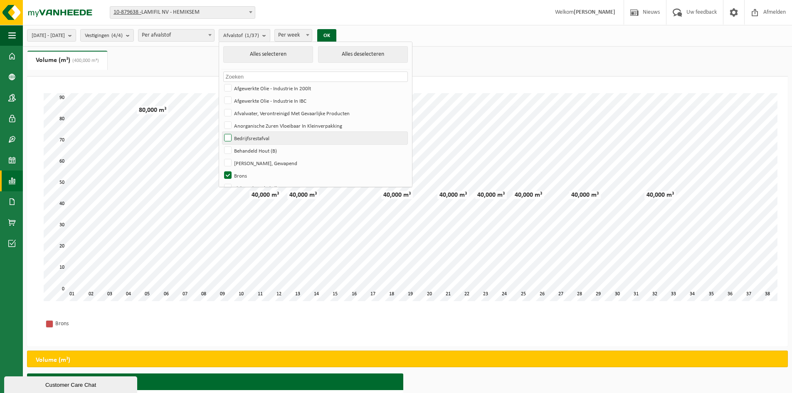
click at [250, 140] on label "Bedrijfsrestafval" at bounding box center [315, 138] width 185 height 12
click at [221, 132] on input "Bedrijfsrestafval" at bounding box center [221, 131] width 0 height 0
checkbox input "true"
drag, startPoint x: 251, startPoint y: 174, endPoint x: 268, endPoint y: 134, distance: 43.2
click at [251, 174] on label "Brons" at bounding box center [315, 175] width 185 height 12
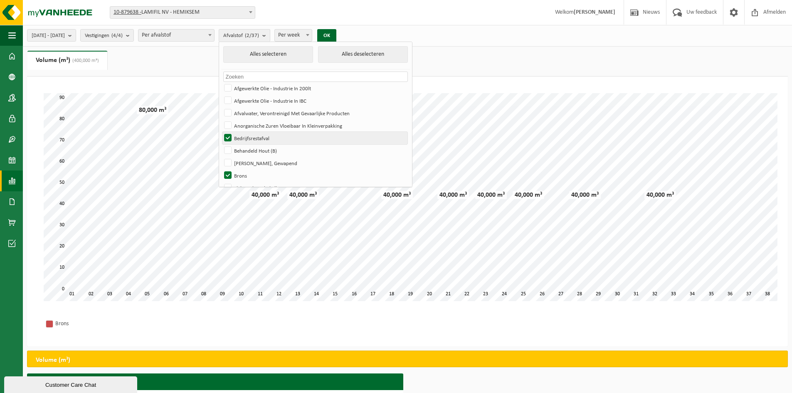
click at [221, 169] on input "Brons" at bounding box center [221, 169] width 0 height 0
checkbox input "false"
click at [336, 32] on button "OK" at bounding box center [326, 35] width 19 height 13
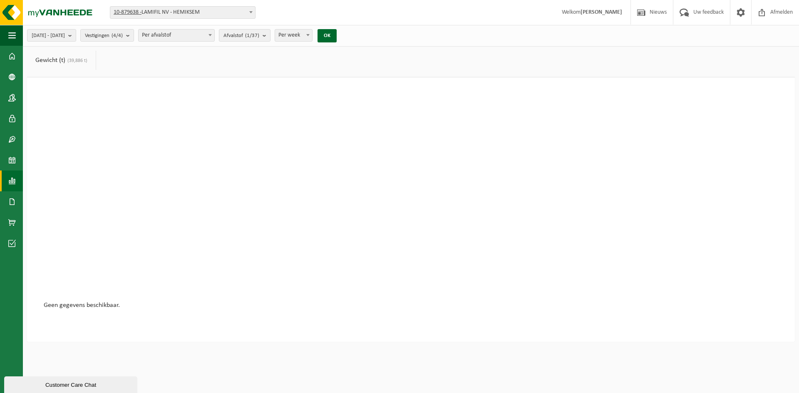
click at [53, 59] on link "Gewicht (t) (39,886 t)" at bounding box center [61, 60] width 69 height 19
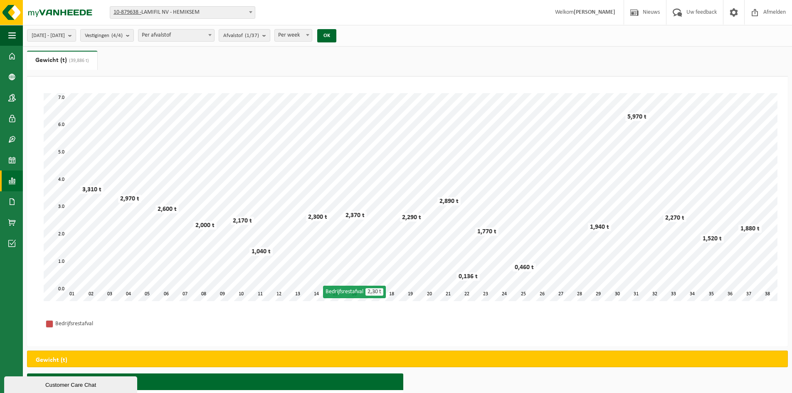
click at [328, 324] on div "Bedrijfsrestafval" at bounding box center [407, 323] width 745 height 29
click at [259, 32] on span "Afvalstof (1/37)" at bounding box center [241, 36] width 36 height 12
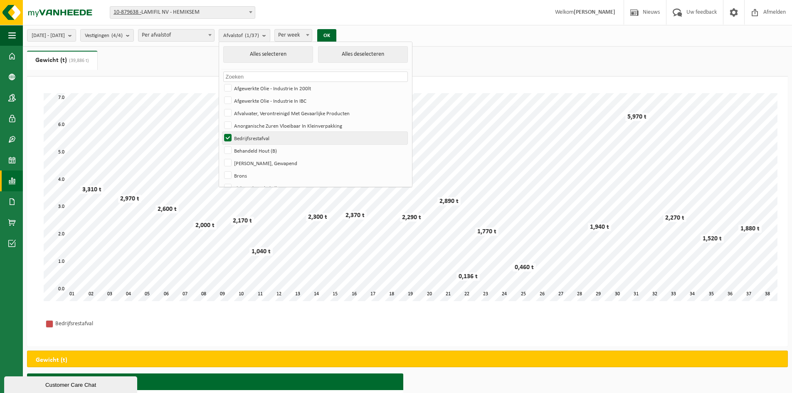
click at [251, 139] on label "Bedrijfsrestafval" at bounding box center [315, 138] width 185 height 12
click at [221, 132] on input "Bedrijfsrestafval" at bounding box center [221, 131] width 0 height 0
checkbox input "false"
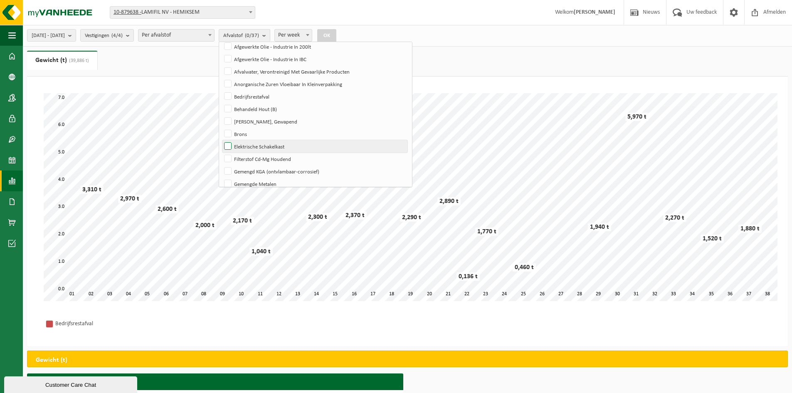
click at [250, 145] on label "Elektrische Schakelkast" at bounding box center [315, 146] width 185 height 12
click at [221, 140] on input "Elektrische Schakelkast" at bounding box center [221, 140] width 0 height 0
checkbox input "true"
click at [336, 36] on button "OK" at bounding box center [326, 35] width 19 height 13
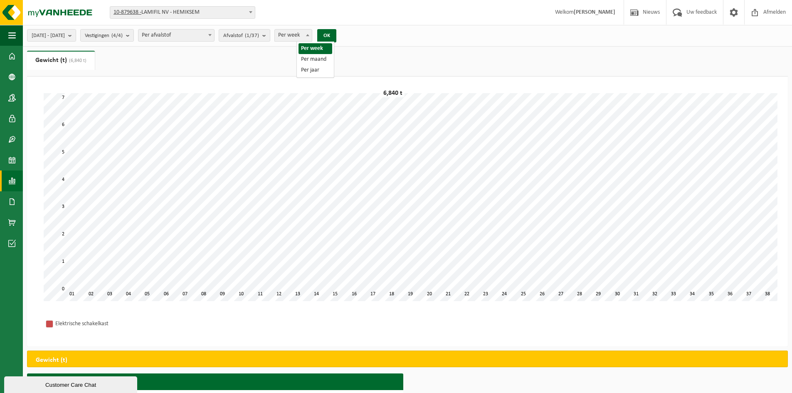
click at [312, 37] on span at bounding box center [308, 35] width 8 height 11
select select "2"
click at [336, 38] on button "OK" at bounding box center [326, 35] width 19 height 13
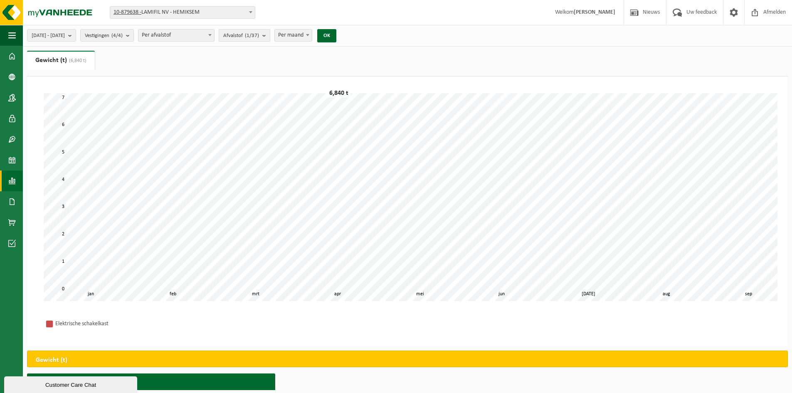
click at [270, 32] on b "submit" at bounding box center [265, 36] width 7 height 12
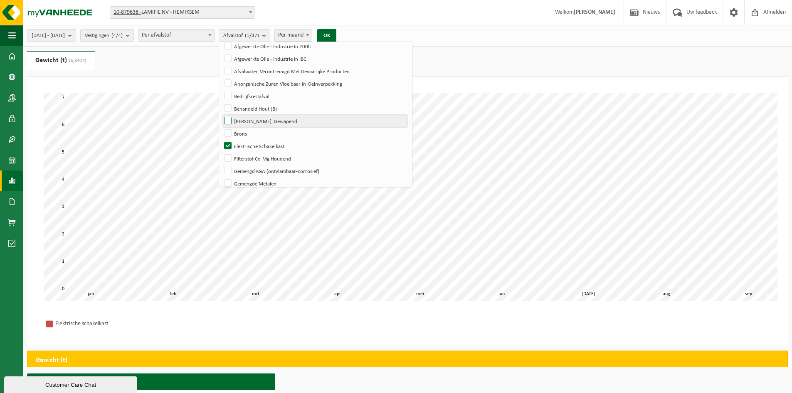
scroll to position [84, 0]
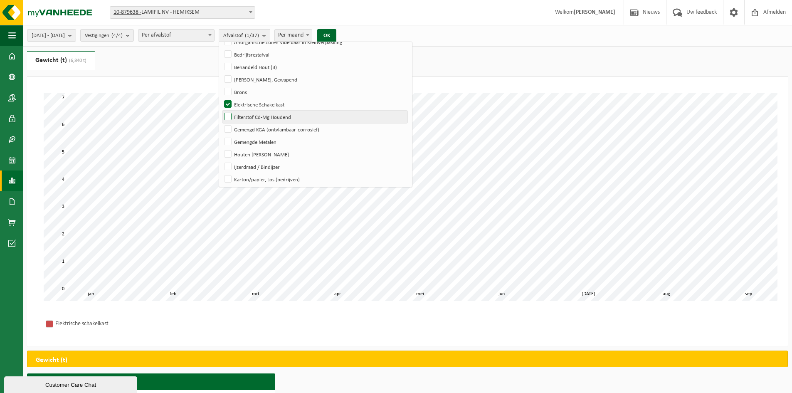
click at [255, 116] on label "Filterstof Cd-Mg Houdend" at bounding box center [315, 117] width 185 height 12
click at [221, 111] on input "Filterstof Cd-Mg Houdend" at bounding box center [221, 110] width 0 height 0
checkbox input "true"
click at [252, 105] on label "Elektrische Schakelkast" at bounding box center [315, 104] width 185 height 12
click at [221, 98] on input "Elektrische Schakelkast" at bounding box center [221, 98] width 0 height 0
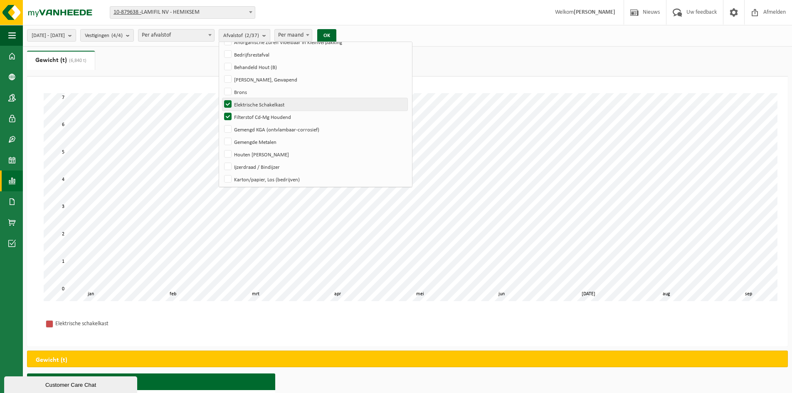
checkbox input "false"
click at [336, 36] on button "OK" at bounding box center [326, 35] width 19 height 13
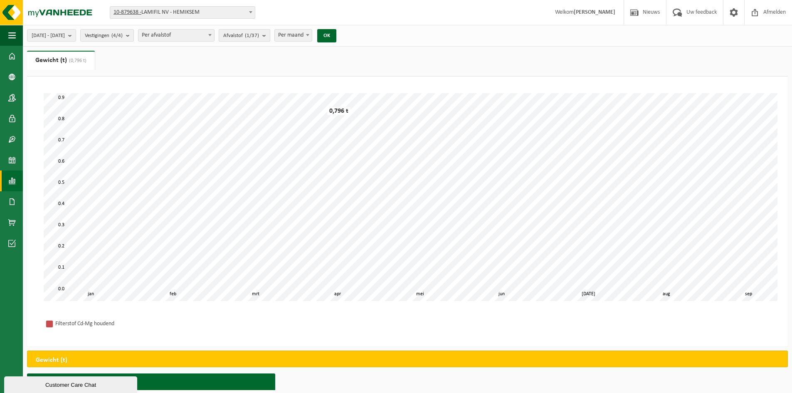
click at [270, 35] on b "submit" at bounding box center [265, 36] width 7 height 12
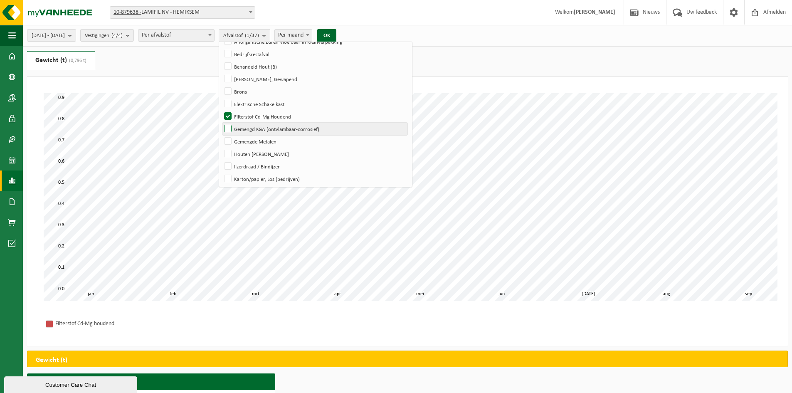
click at [250, 128] on label "Gemengd KGA (ontvlambaar-corrosief)" at bounding box center [315, 129] width 185 height 12
click at [221, 123] on input "Gemengd KGA (ontvlambaar-corrosief)" at bounding box center [221, 122] width 0 height 0
checkbox input "true"
click at [336, 37] on button "OK" at bounding box center [326, 35] width 19 height 13
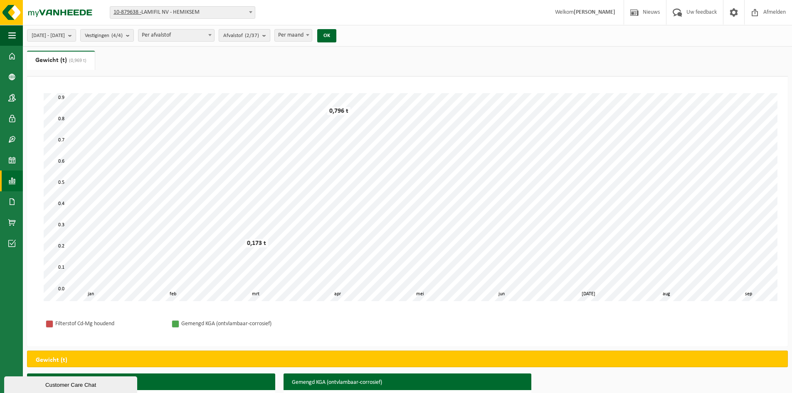
click at [259, 32] on span "Afvalstof (2/37)" at bounding box center [241, 36] width 36 height 12
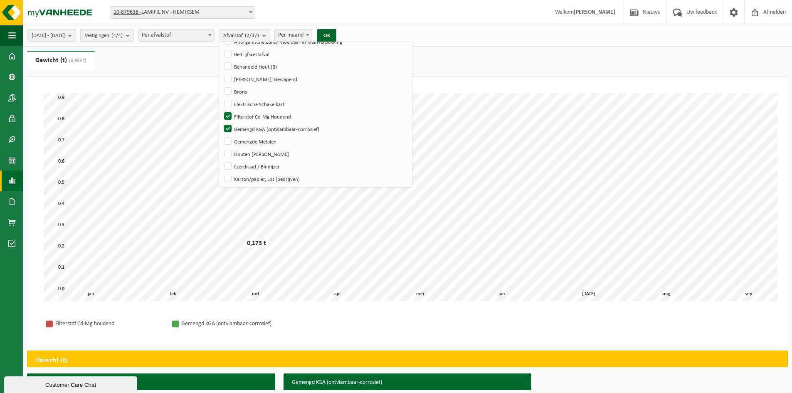
scroll to position [84, 0]
click at [250, 113] on label "Filterstof Cd-Mg Houdend" at bounding box center [315, 116] width 185 height 12
click at [221, 110] on input "Filterstof Cd-Mg Houdend" at bounding box center [221, 109] width 0 height 0
checkbox input "false"
click at [336, 31] on button "OK" at bounding box center [326, 35] width 19 height 13
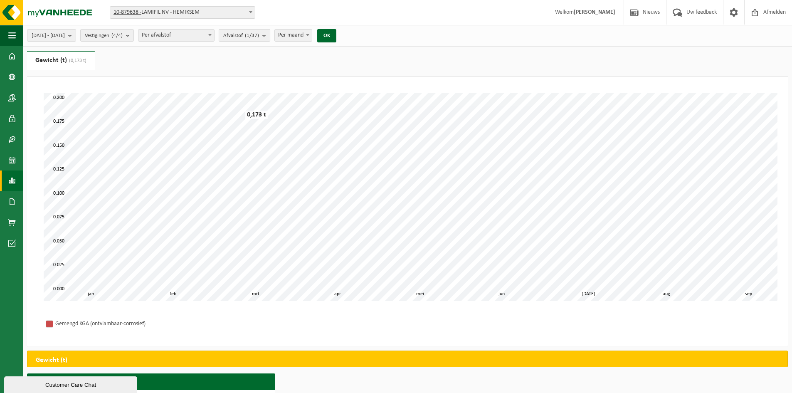
click at [259, 35] on span "Afvalstof (1/37)" at bounding box center [241, 36] width 36 height 12
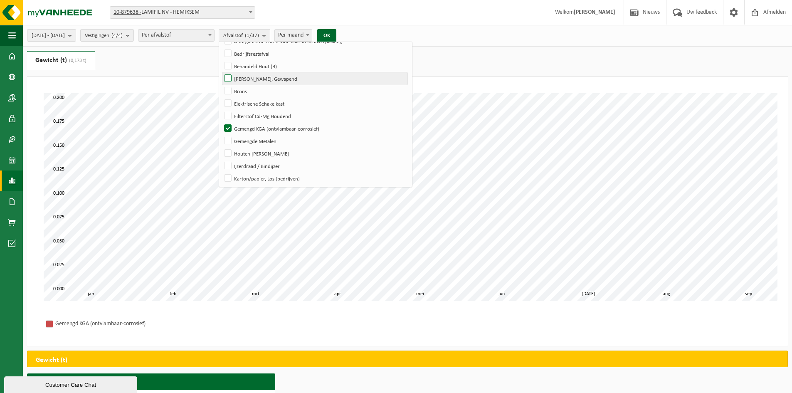
scroll to position [85, 0]
click at [336, 37] on button "OK" at bounding box center [326, 35] width 19 height 13
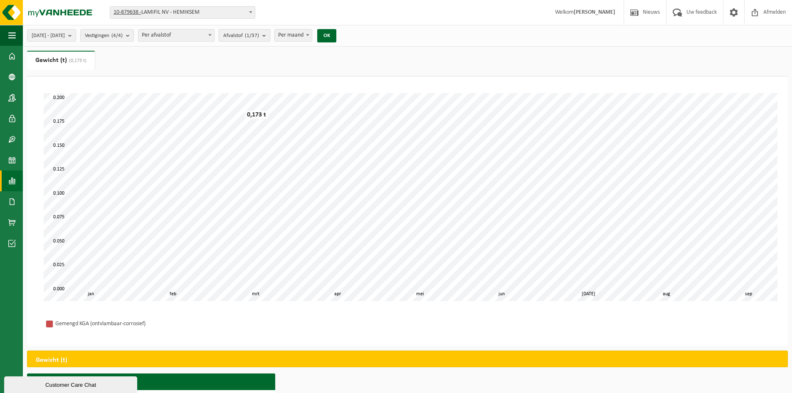
click at [270, 36] on b "submit" at bounding box center [265, 36] width 7 height 12
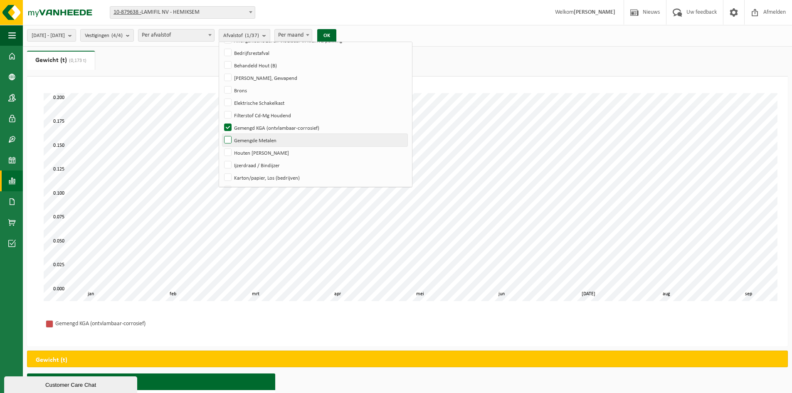
click at [255, 140] on label "Gemengde Metalen" at bounding box center [315, 140] width 185 height 12
click at [221, 134] on input "Gemengde Metalen" at bounding box center [221, 134] width 0 height 0
checkbox input "true"
click at [249, 124] on label "Gemengd KGA (ontvlambaar-corrosief)" at bounding box center [315, 127] width 185 height 12
click at [221, 121] on input "Gemengd KGA (ontvlambaar-corrosief)" at bounding box center [221, 121] width 0 height 0
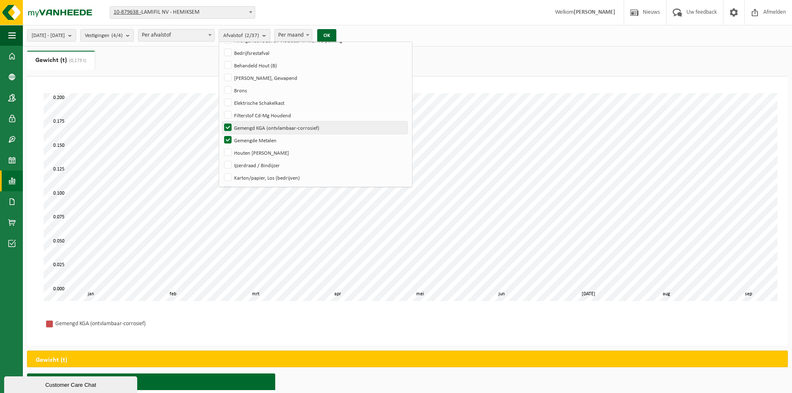
checkbox input "false"
click at [336, 34] on button "OK" at bounding box center [326, 35] width 19 height 13
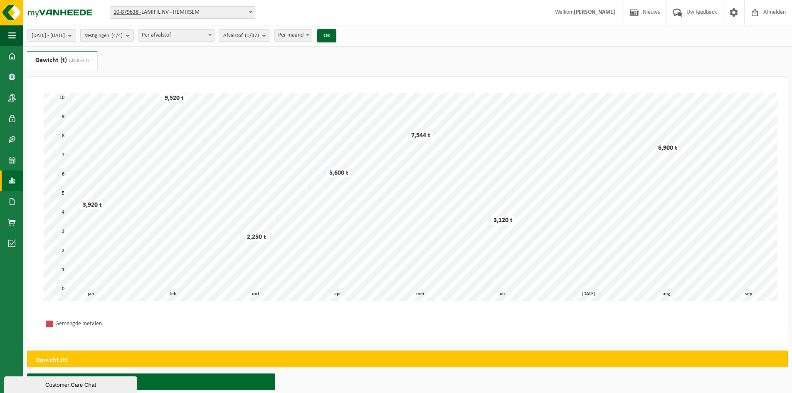
click at [259, 33] on count "(1/37)" at bounding box center [252, 35] width 14 height 5
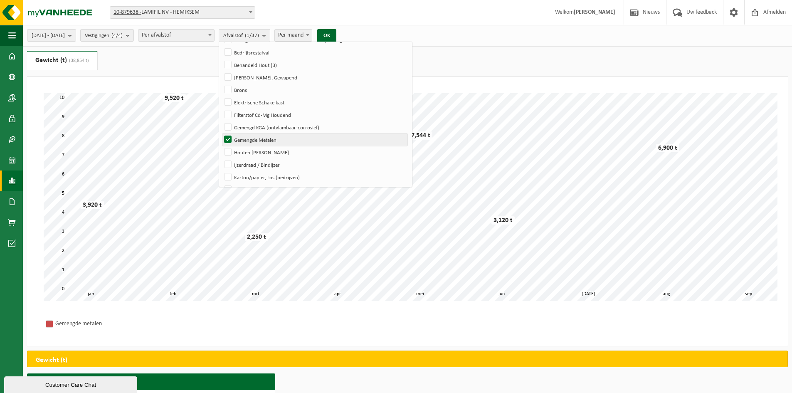
click at [252, 141] on label "Gemengde Metalen" at bounding box center [315, 140] width 185 height 12
click at [221, 134] on input "Gemengde Metalen" at bounding box center [221, 133] width 0 height 0
checkbox input "false"
click at [251, 147] on label "Houten Haspel" at bounding box center [315, 152] width 185 height 12
click at [221, 146] on input "Houten Haspel" at bounding box center [221, 146] width 0 height 0
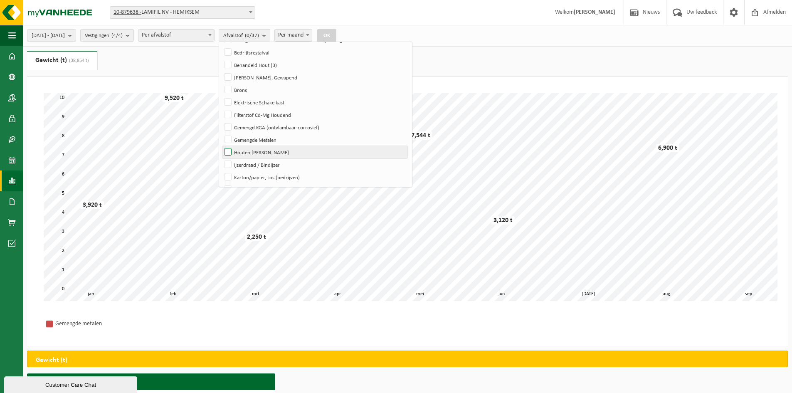
checkbox input "true"
click at [336, 32] on button "OK" at bounding box center [326, 35] width 19 height 13
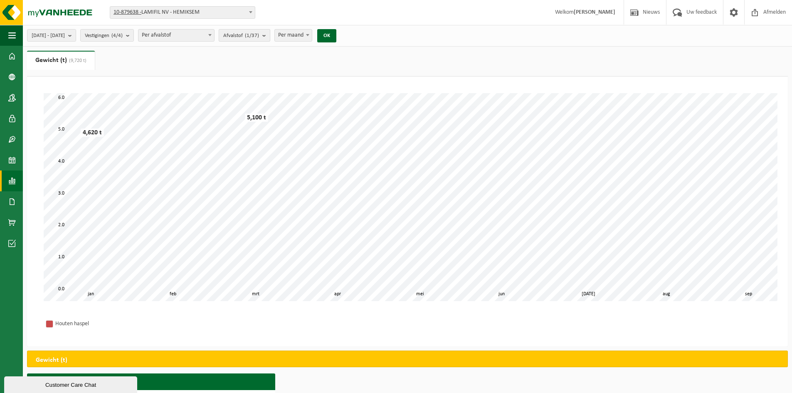
click at [255, 36] on span "Afvalstof (1/37)" at bounding box center [241, 36] width 36 height 12
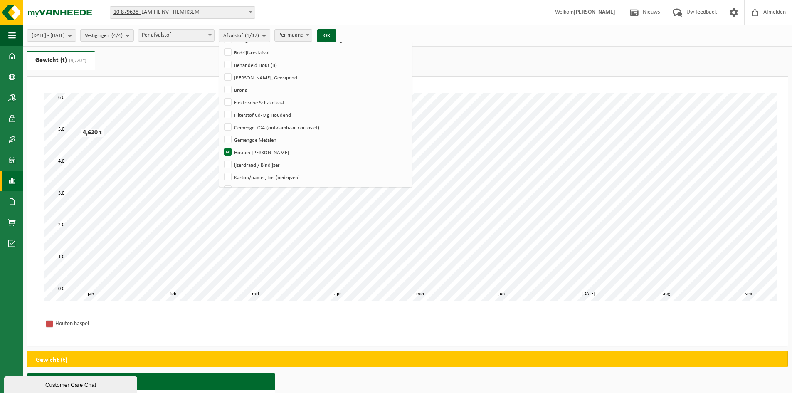
scroll to position [86, 0]
click at [252, 162] on label "Ijzerdraad / Bindijzer" at bounding box center [315, 164] width 185 height 12
click at [221, 158] on input "Ijzerdraad / Bindijzer" at bounding box center [221, 158] width 0 height 0
checkbox input "true"
click at [249, 152] on label "Houten Haspel" at bounding box center [315, 152] width 185 height 12
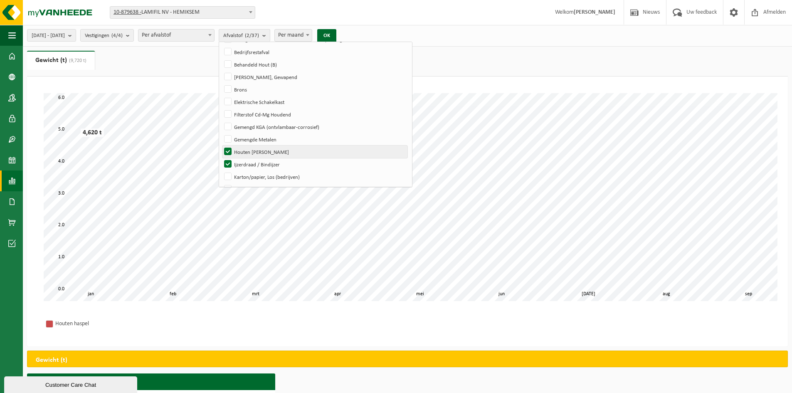
click at [221, 146] on input "Houten Haspel" at bounding box center [221, 145] width 0 height 0
checkbox input "false"
click at [336, 30] on button "OK" at bounding box center [326, 35] width 19 height 13
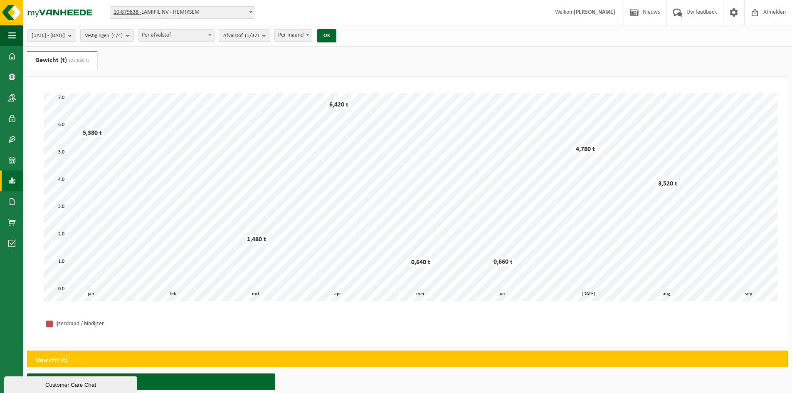
click at [259, 40] on span "Afvalstof (1/37)" at bounding box center [241, 36] width 36 height 12
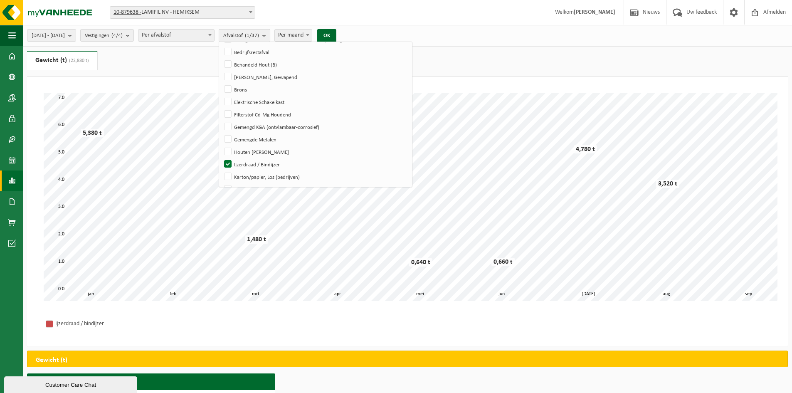
scroll to position [87, 0]
click at [250, 163] on label "Ijzerdraad / Bindijzer" at bounding box center [315, 164] width 185 height 12
click at [221, 158] on input "Ijzerdraad / Bindijzer" at bounding box center [221, 157] width 0 height 0
checkbox input "false"
click at [250, 172] on label "Karton/papier, Los (bedrijven)" at bounding box center [315, 176] width 185 height 12
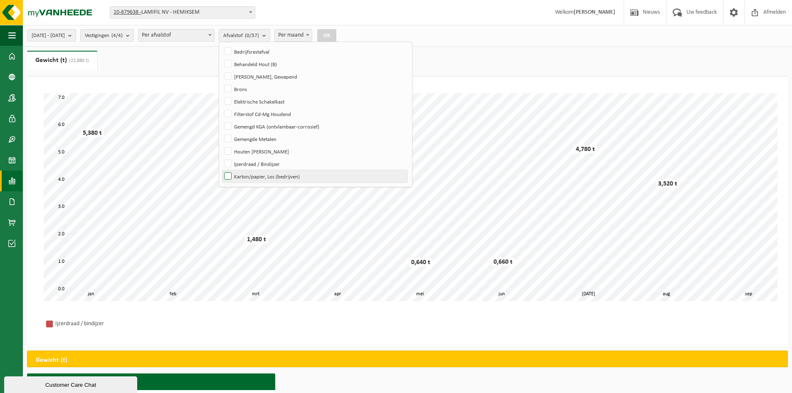
click at [221, 170] on input "Karton/papier, Los (bedrijven)" at bounding box center [221, 170] width 0 height 0
checkbox input "true"
click at [336, 37] on button "OK" at bounding box center [326, 35] width 19 height 13
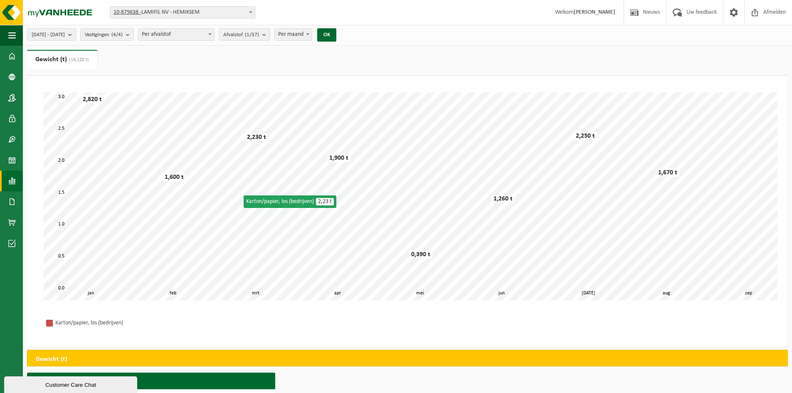
scroll to position [0, 0]
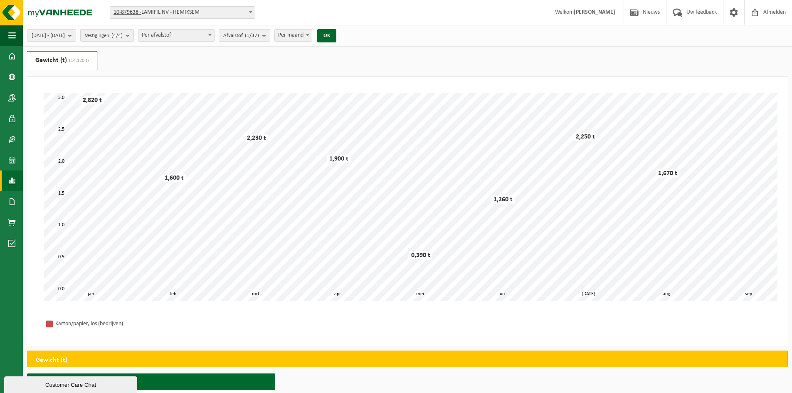
click at [259, 37] on count "(1/37)" at bounding box center [252, 35] width 14 height 5
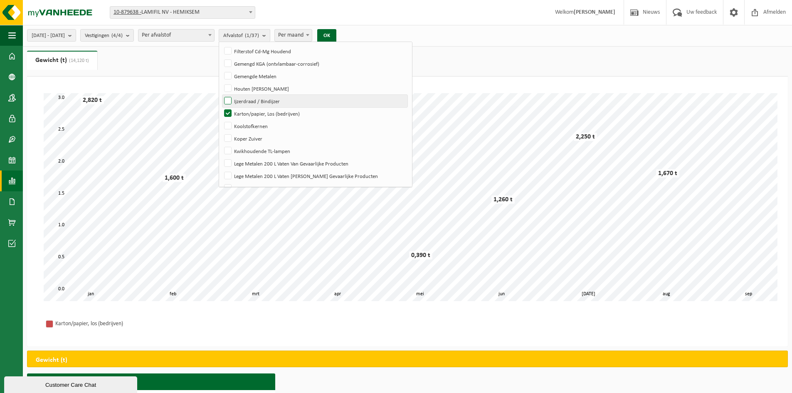
scroll to position [170, 0]
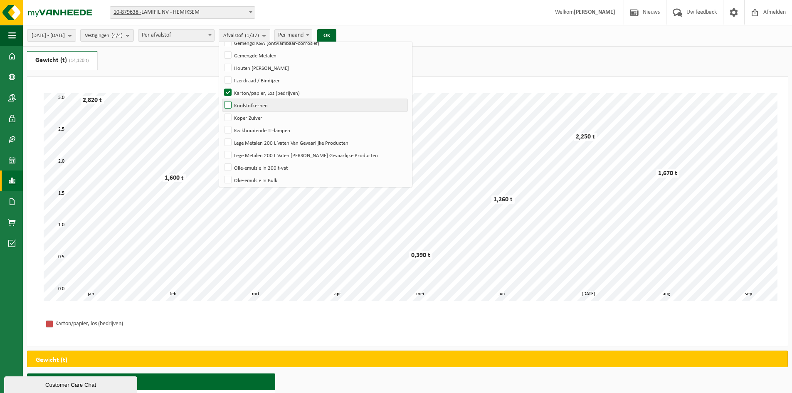
click at [253, 106] on label "Koolstofkernen" at bounding box center [315, 105] width 185 height 12
click at [221, 99] on input "Koolstofkernen" at bounding box center [221, 99] width 0 height 0
checkbox input "true"
click at [253, 90] on label "Karton/papier, Los (bedrijven)" at bounding box center [315, 93] width 185 height 12
click at [221, 87] on input "Karton/papier, Los (bedrijven)" at bounding box center [221, 86] width 0 height 0
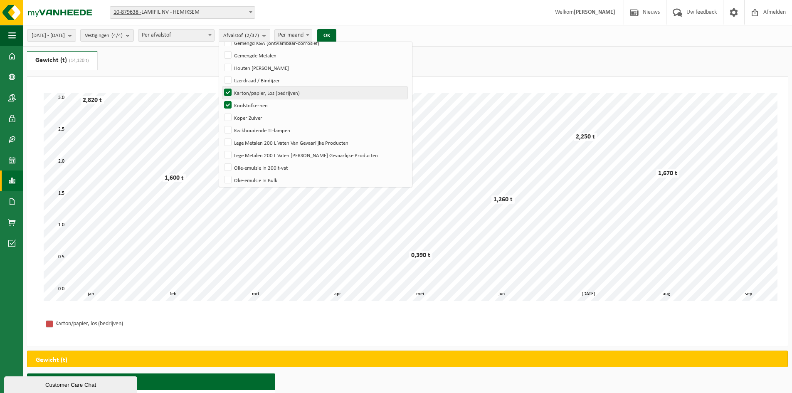
checkbox input "false"
click at [336, 35] on button "OK" at bounding box center [326, 35] width 19 height 13
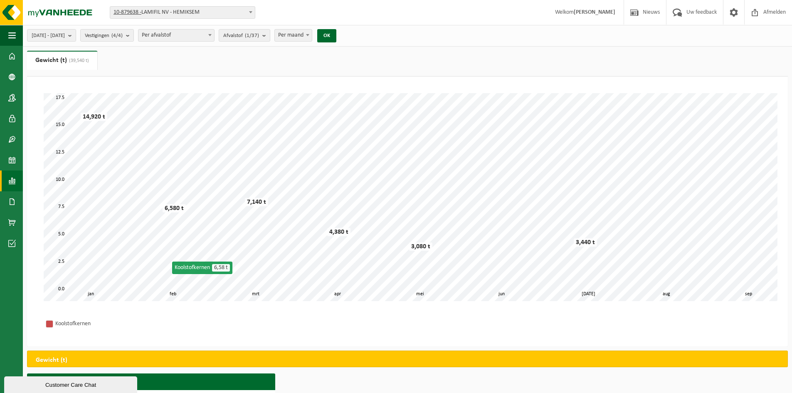
click at [270, 40] on b "submit" at bounding box center [265, 36] width 7 height 12
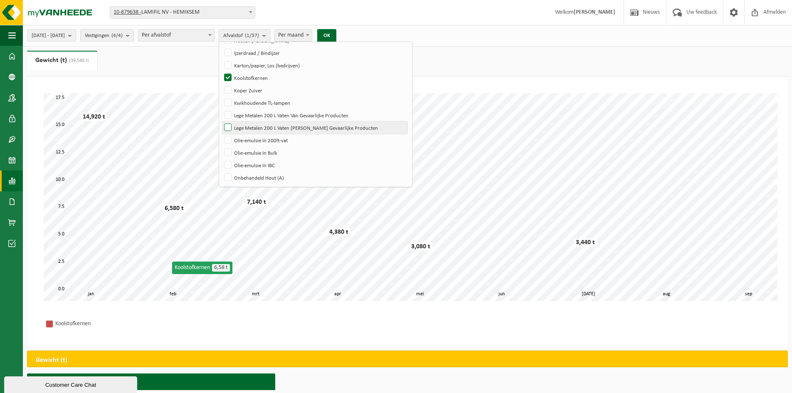
scroll to position [212, 0]
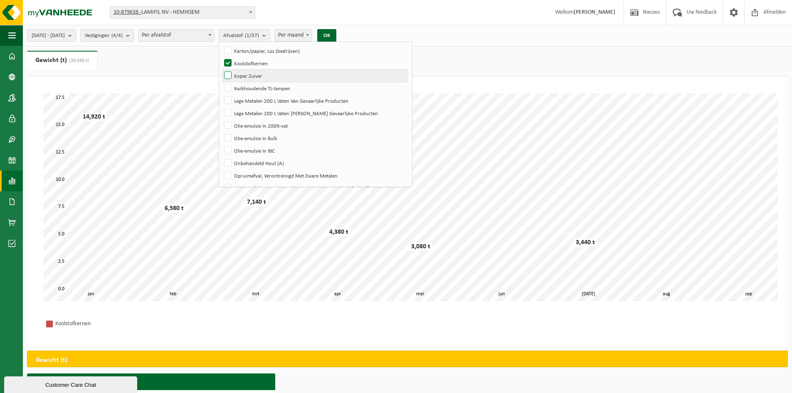
click at [251, 74] on label "Koper Zuiver" at bounding box center [315, 75] width 185 height 12
click at [221, 69] on input "Koper Zuiver" at bounding box center [221, 69] width 0 height 0
checkbox input "true"
click at [249, 64] on label "Koolstofkernen" at bounding box center [315, 63] width 185 height 12
click at [221, 57] on input "Koolstofkernen" at bounding box center [221, 57] width 0 height 0
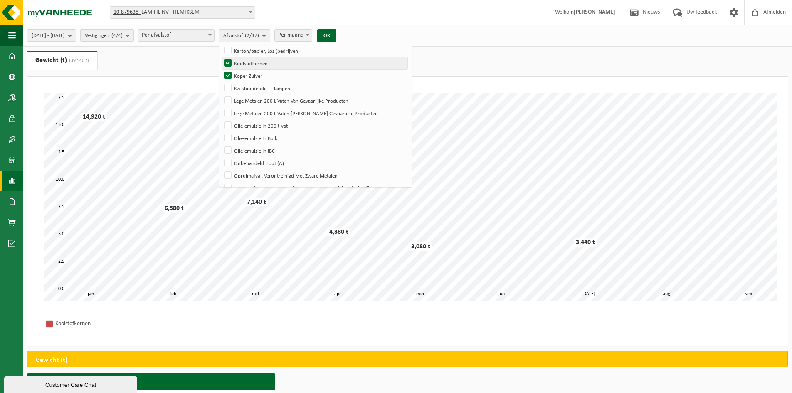
checkbox input "false"
click at [336, 34] on button "OK" at bounding box center [326, 35] width 19 height 13
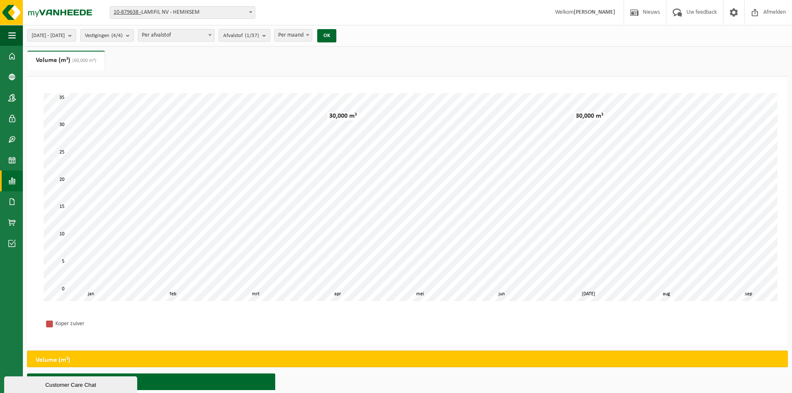
click at [259, 34] on count "(1/37)" at bounding box center [252, 35] width 14 height 5
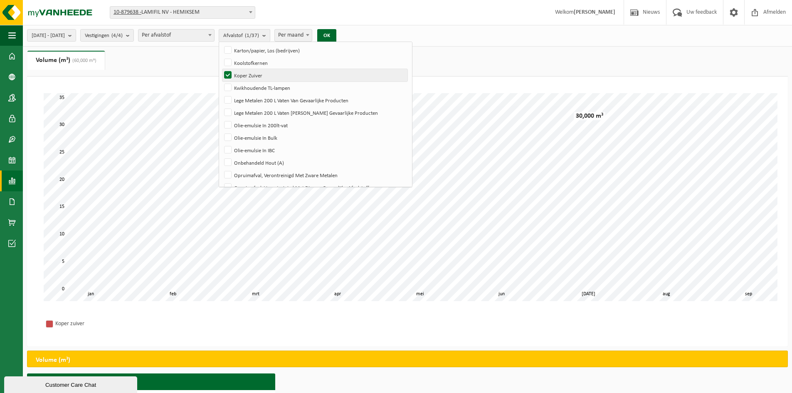
click at [245, 75] on label "Koper Zuiver" at bounding box center [315, 75] width 185 height 12
click at [221, 69] on input "Koper Zuiver" at bounding box center [221, 69] width 0 height 0
checkbox input "false"
drag, startPoint x: 247, startPoint y: 85, endPoint x: 255, endPoint y: 82, distance: 8.7
click at [247, 86] on label "Kwikhoudende TL-lampen" at bounding box center [315, 88] width 185 height 12
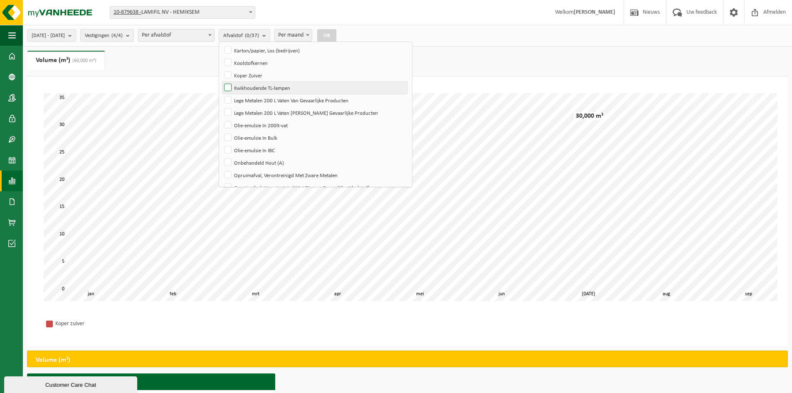
click at [221, 82] on input "Kwikhoudende TL-lampen" at bounding box center [221, 81] width 0 height 0
checkbox input "true"
click at [336, 38] on button "OK" at bounding box center [326, 35] width 19 height 13
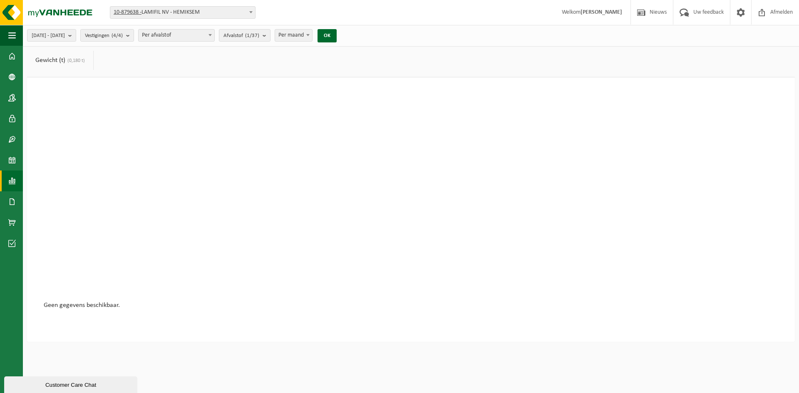
click at [73, 59] on span "(0,180 t)" at bounding box center [75, 60] width 20 height 5
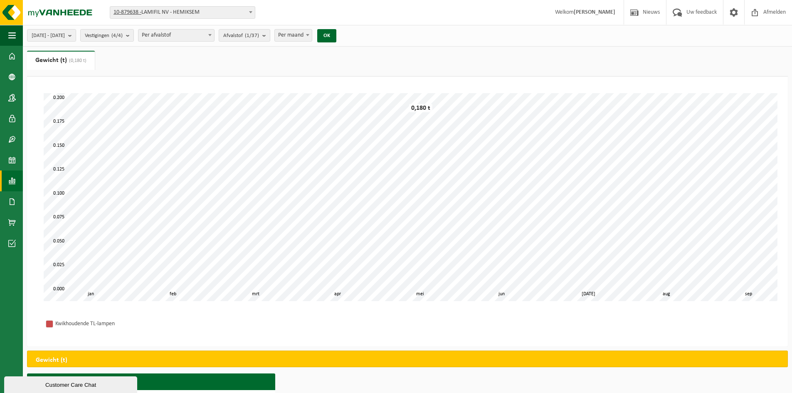
drag, startPoint x: 278, startPoint y: 35, endPoint x: 272, endPoint y: 43, distance: 10.5
click at [259, 35] on count "(1/37)" at bounding box center [252, 35] width 14 height 5
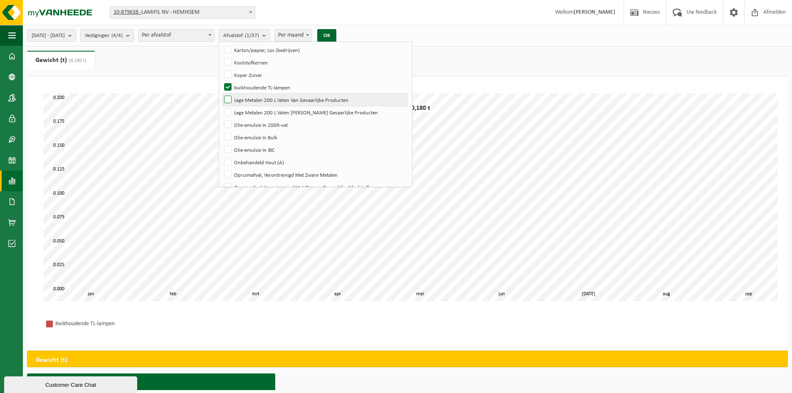
click at [248, 99] on label "Lege Metalen 200 L Vaten Van Gevaarlijke Producten" at bounding box center [315, 100] width 185 height 12
click at [221, 94] on input "Lege Metalen 200 L Vaten Van Gevaarlijke Producten" at bounding box center [221, 93] width 0 height 0
checkbox input "true"
click at [253, 87] on label "Kwikhoudende TL-lampen" at bounding box center [315, 87] width 185 height 12
click at [221, 81] on input "Kwikhoudende TL-lampen" at bounding box center [221, 81] width 0 height 0
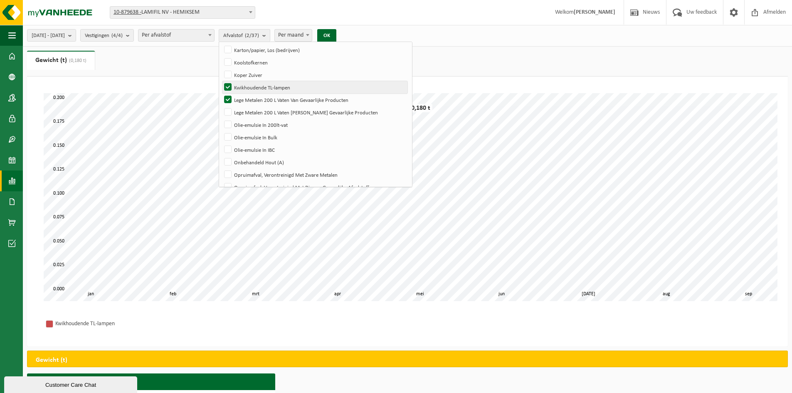
checkbox input "false"
click at [250, 112] on label "Lege Metalen 200 L Vaten Van Niet Gevaarlijke Producten" at bounding box center [315, 112] width 185 height 12
click at [221, 106] on input "Lege Metalen 200 L Vaten Van Niet Gevaarlijke Producten" at bounding box center [221, 106] width 0 height 0
checkbox input "true"
click at [336, 35] on button "OK" at bounding box center [326, 35] width 19 height 13
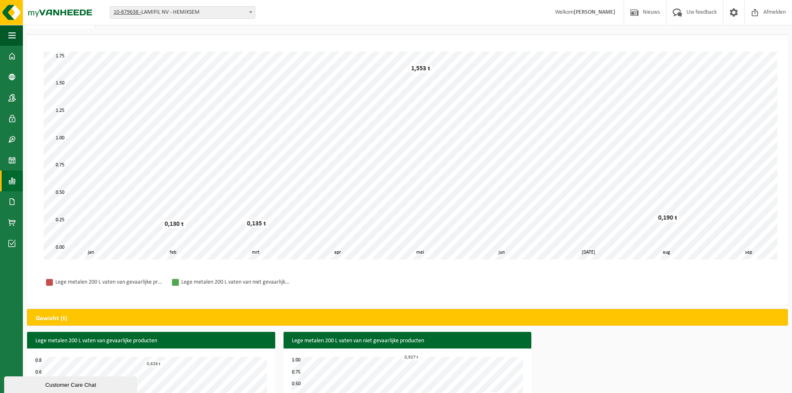
scroll to position [0, 0]
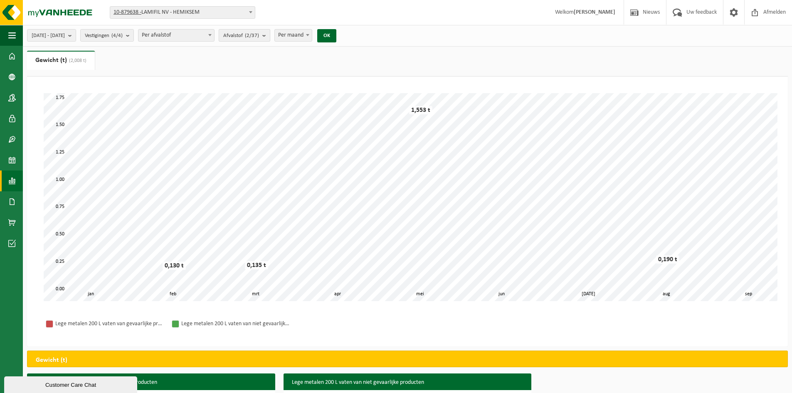
click at [270, 34] on button "Afvalstof (2/37)" at bounding box center [245, 35] width 52 height 12
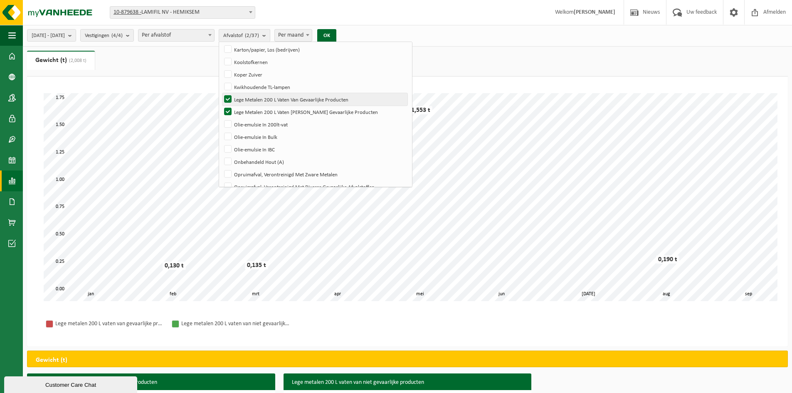
drag, startPoint x: 247, startPoint y: 100, endPoint x: 250, endPoint y: 107, distance: 8.0
click at [247, 99] on label "Lege Metalen 200 L Vaten Van Gevaarlijke Producten" at bounding box center [315, 99] width 185 height 12
click at [221, 93] on input "Lege Metalen 200 L Vaten Van Gevaarlijke Producten" at bounding box center [221, 93] width 0 height 0
checkbox input "false"
click at [251, 109] on label "Lege Metalen 200 L Vaten Van Niet Gevaarlijke Producten" at bounding box center [315, 112] width 185 height 12
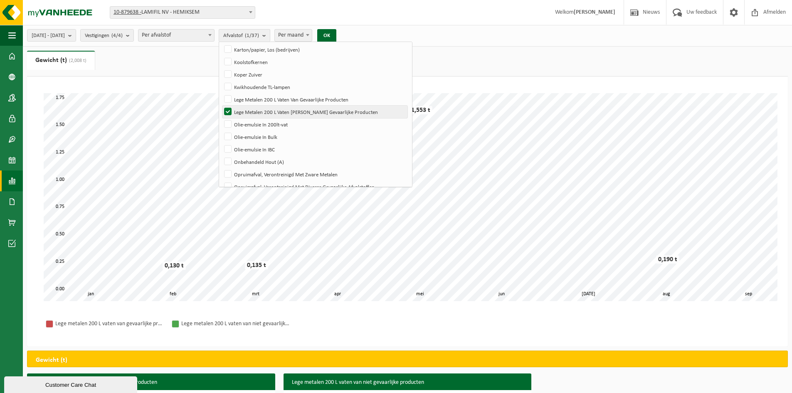
click at [221, 106] on input "Lege Metalen 200 L Vaten Van Niet Gevaarlijke Producten" at bounding box center [221, 105] width 0 height 0
checkbox input "false"
click at [247, 137] on label "Olie-emulsie In Bulk" at bounding box center [315, 137] width 185 height 12
click at [221, 131] on input "Olie-emulsie In Bulk" at bounding box center [221, 130] width 0 height 0
click at [336, 34] on button "OK" at bounding box center [326, 35] width 19 height 13
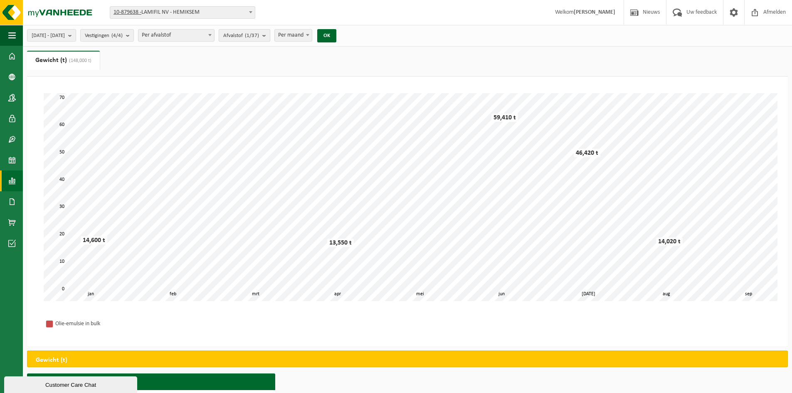
click at [270, 39] on b "submit" at bounding box center [265, 36] width 7 height 12
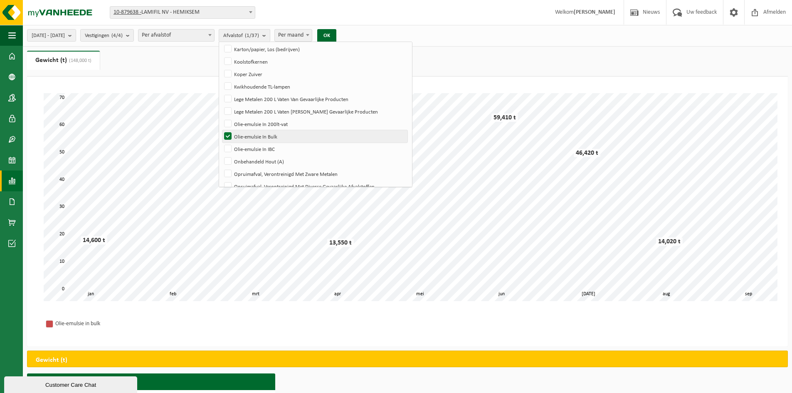
click at [252, 134] on label "Olie-emulsie In Bulk" at bounding box center [315, 136] width 185 height 12
click at [221, 130] on input "Olie-emulsie In Bulk" at bounding box center [221, 130] width 0 height 0
checkbox input "false"
click at [250, 158] on label "Onbehandeld Hout (A)" at bounding box center [315, 161] width 185 height 12
click at [221, 155] on input "Onbehandeld Hout (A)" at bounding box center [221, 155] width 0 height 0
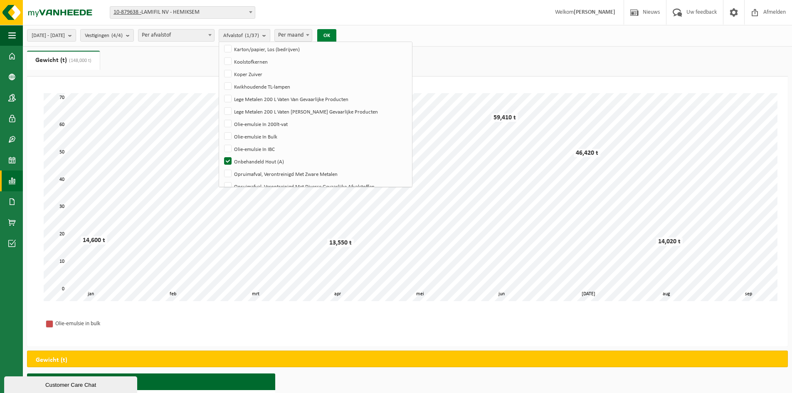
click at [336, 35] on button "OK" at bounding box center [326, 35] width 19 height 13
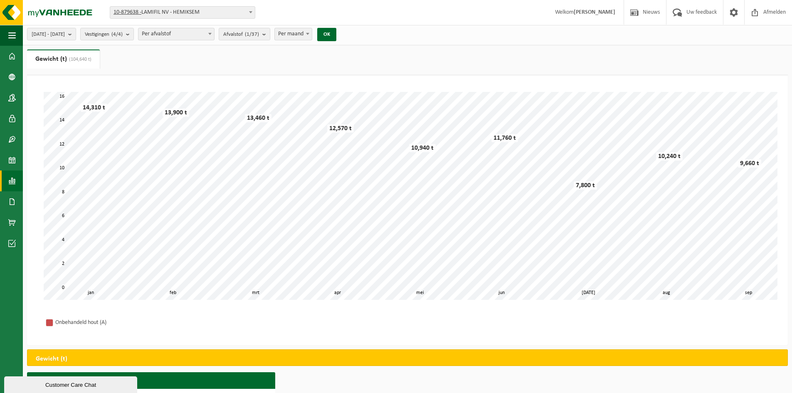
scroll to position [0, 0]
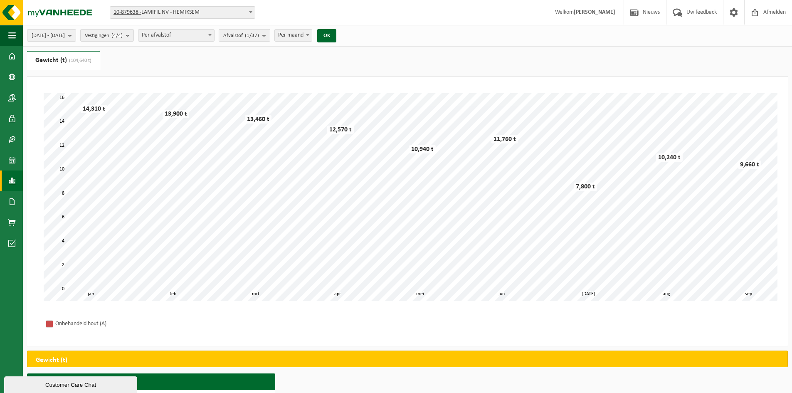
click at [259, 35] on count "(1/37)" at bounding box center [252, 35] width 14 height 5
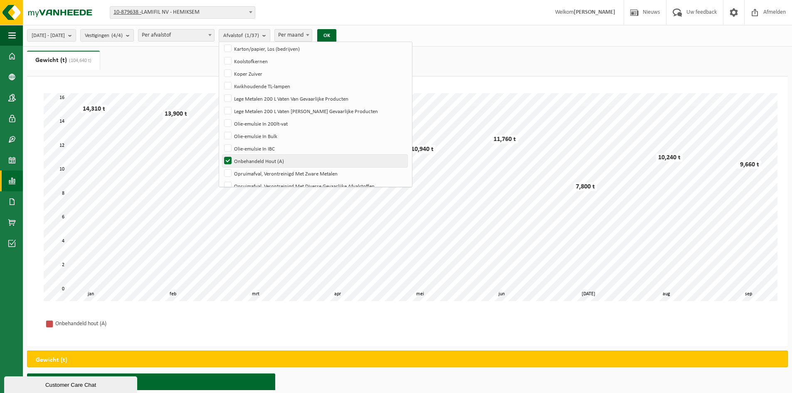
click at [251, 157] on label "Onbehandeld Hout (A)" at bounding box center [315, 161] width 185 height 12
click at [221, 155] on input "Onbehandeld Hout (A)" at bounding box center [221, 154] width 0 height 0
checkbox input "false"
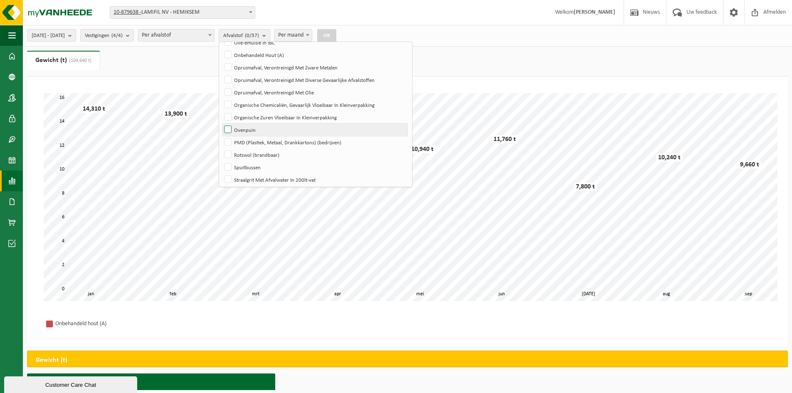
scroll to position [339, 0]
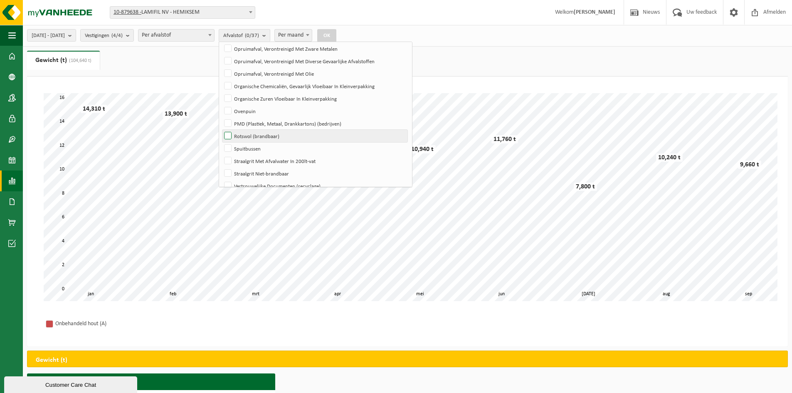
click at [252, 135] on label "Rotswol (brandbaar)" at bounding box center [315, 136] width 185 height 12
click at [221, 130] on input "Rotswol (brandbaar)" at bounding box center [221, 129] width 0 height 0
click at [336, 32] on button "OK" at bounding box center [326, 35] width 19 height 13
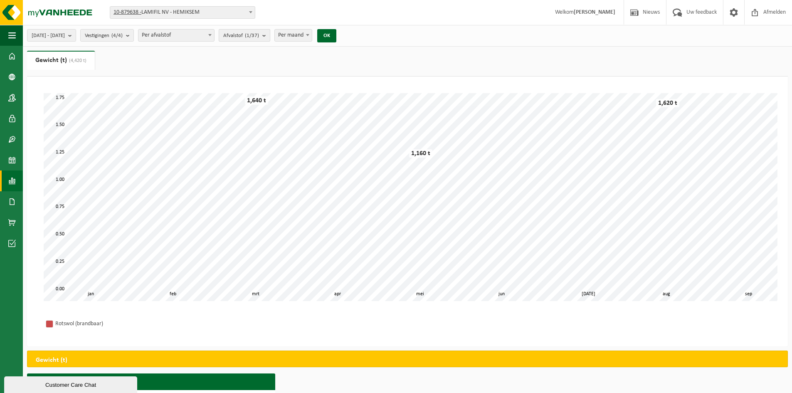
click at [259, 34] on count "(1/37)" at bounding box center [252, 35] width 14 height 5
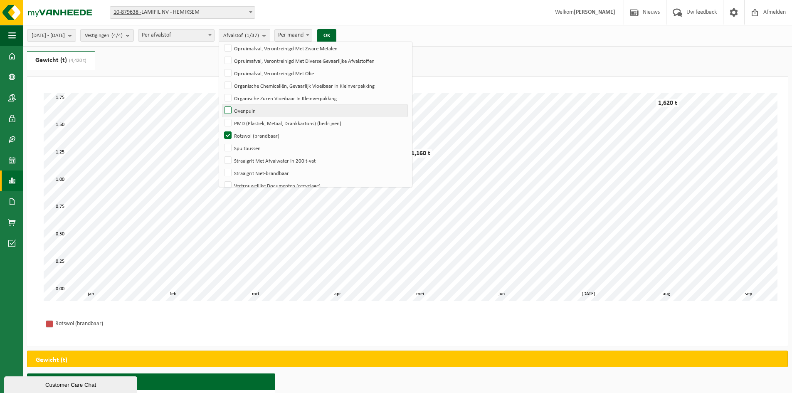
scroll to position [361, 0]
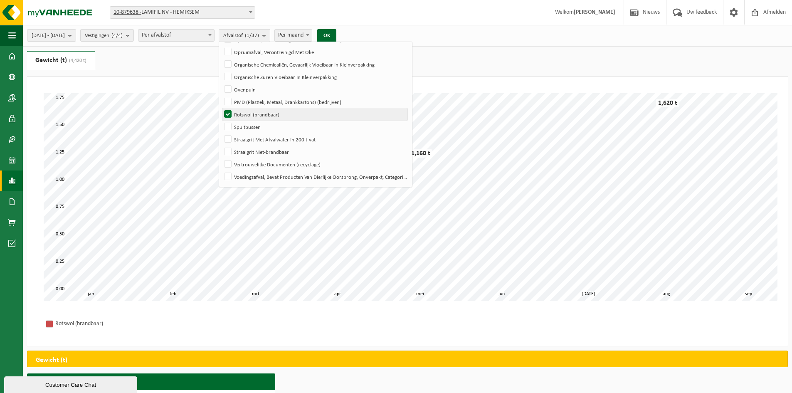
click at [251, 115] on label "Rotswol (brandbaar)" at bounding box center [315, 114] width 185 height 12
click at [221, 108] on input "Rotswol (brandbaar)" at bounding box center [221, 108] width 0 height 0
checkbox input "false"
click at [250, 125] on label "Spuitbussen" at bounding box center [315, 127] width 185 height 12
click at [221, 121] on input "Spuitbussen" at bounding box center [221, 120] width 0 height 0
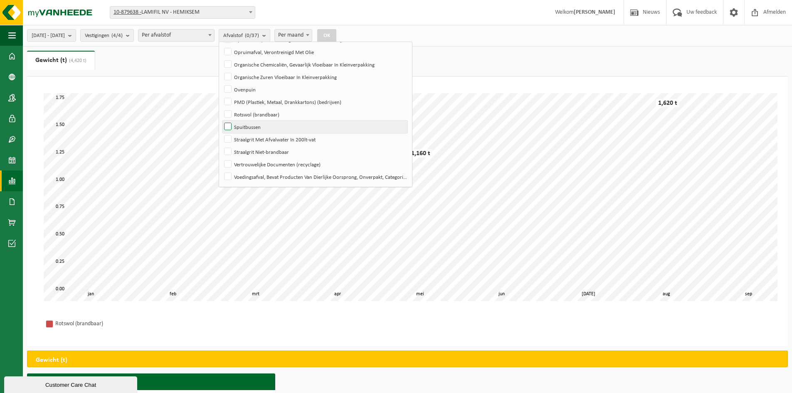
checkbox input "true"
click at [336, 36] on button "OK" at bounding box center [326, 35] width 19 height 13
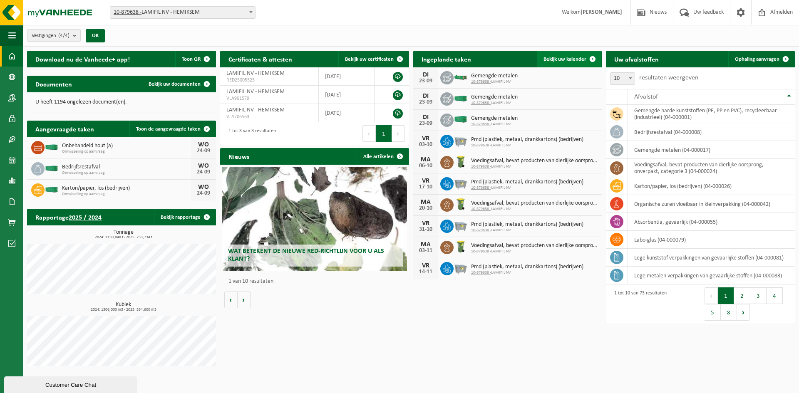
click at [586, 62] on span at bounding box center [592, 59] width 17 height 17
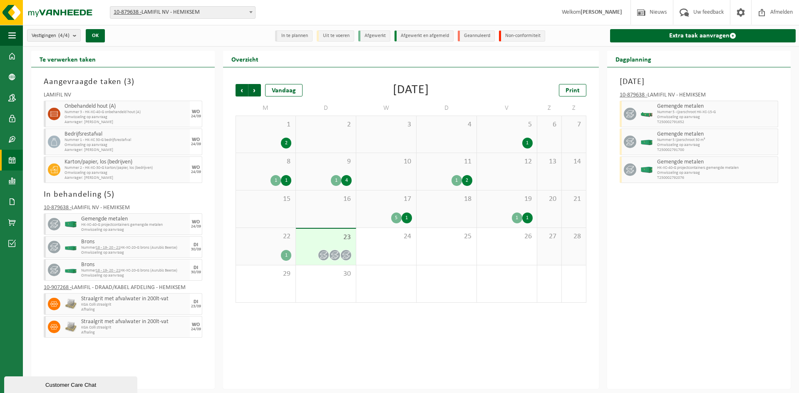
click at [510, 206] on div "19 1 1" at bounding box center [507, 209] width 60 height 37
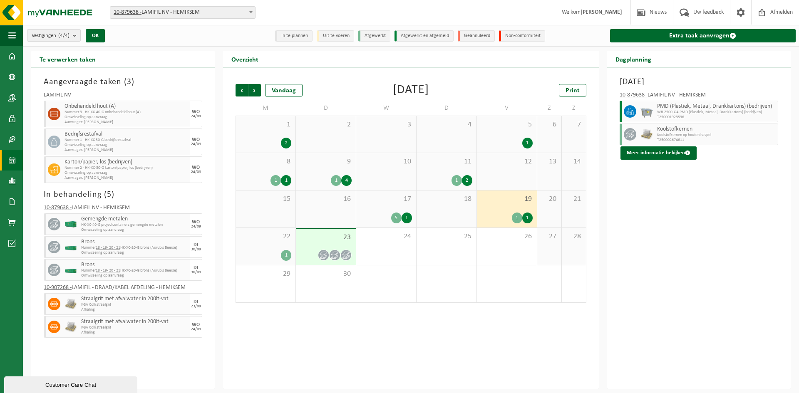
click at [275, 160] on span "8" at bounding box center [265, 161] width 51 height 9
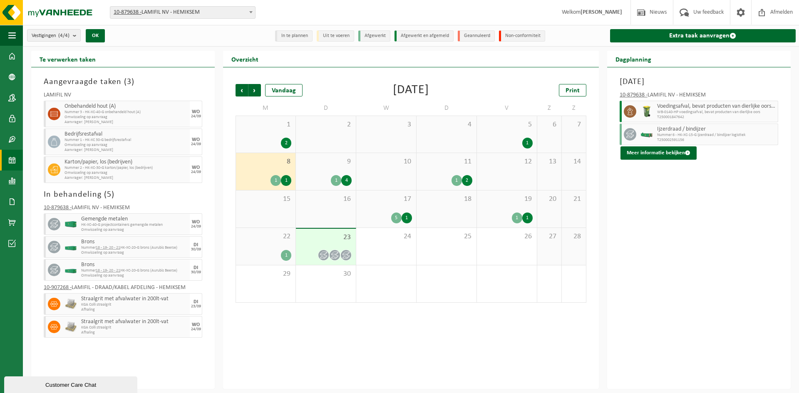
click at [273, 137] on div "1 2" at bounding box center [265, 134] width 59 height 37
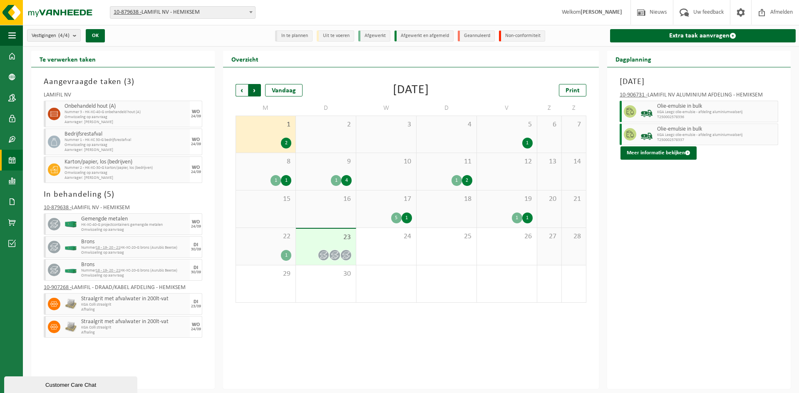
click at [242, 89] on span "Vorige" at bounding box center [241, 90] width 12 height 12
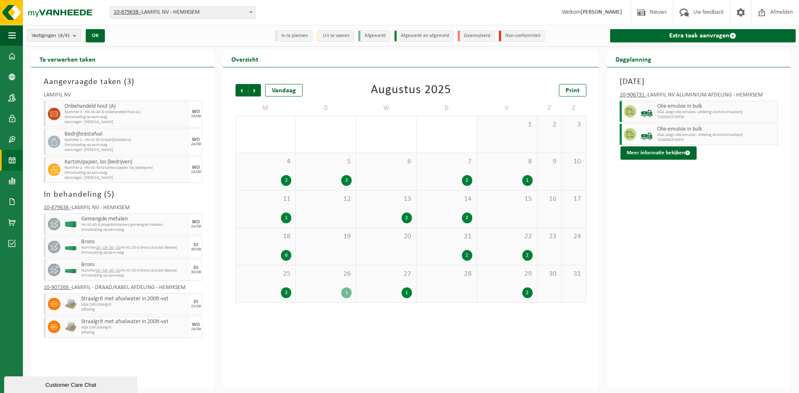
click at [263, 276] on span "25" at bounding box center [265, 274] width 51 height 9
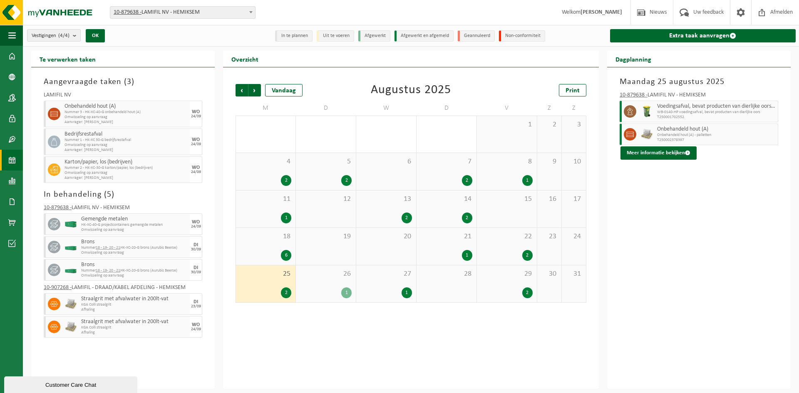
click at [265, 252] on div "6" at bounding box center [265, 255] width 51 height 11
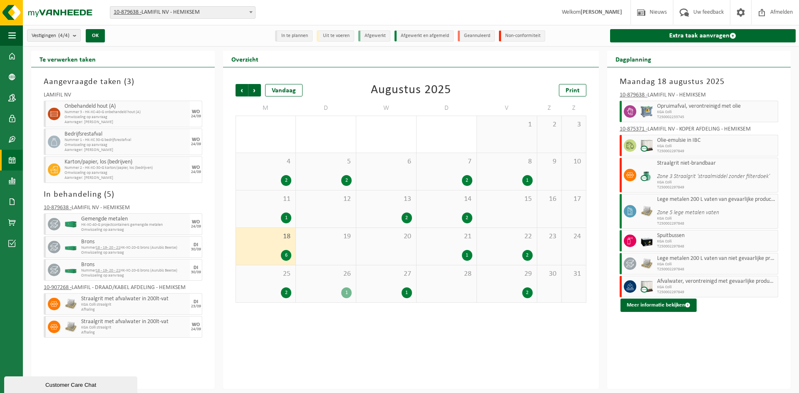
click at [271, 224] on div "11 1" at bounding box center [265, 209] width 59 height 37
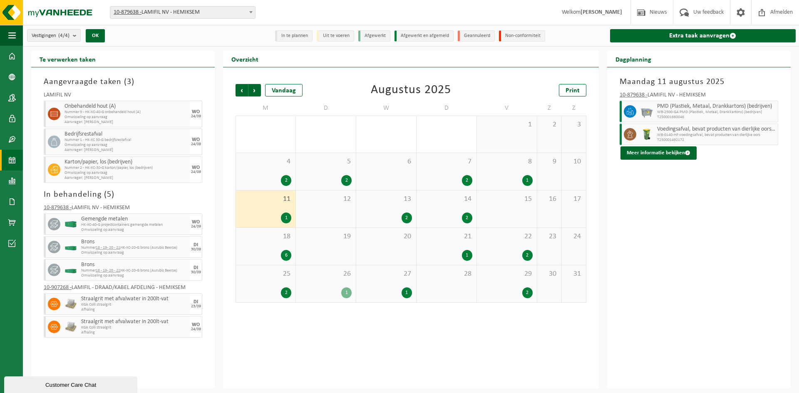
click at [272, 176] on div "2" at bounding box center [265, 180] width 51 height 11
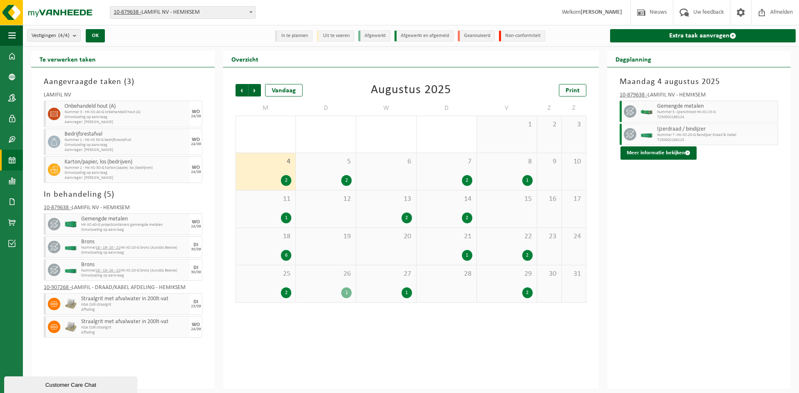
click at [496, 175] on div "1" at bounding box center [507, 180] width 52 height 11
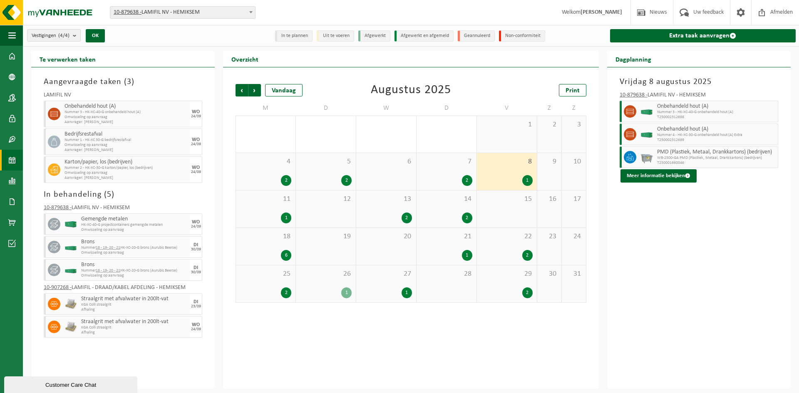
click at [497, 242] on div "22 2" at bounding box center [507, 246] width 60 height 37
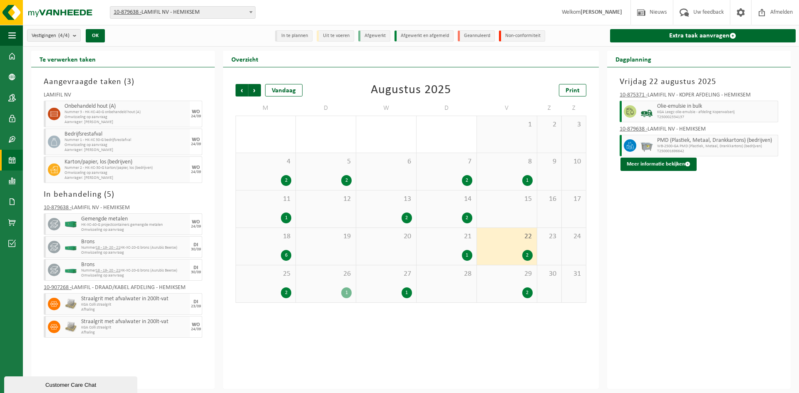
click at [507, 273] on span "29" at bounding box center [507, 274] width 52 height 9
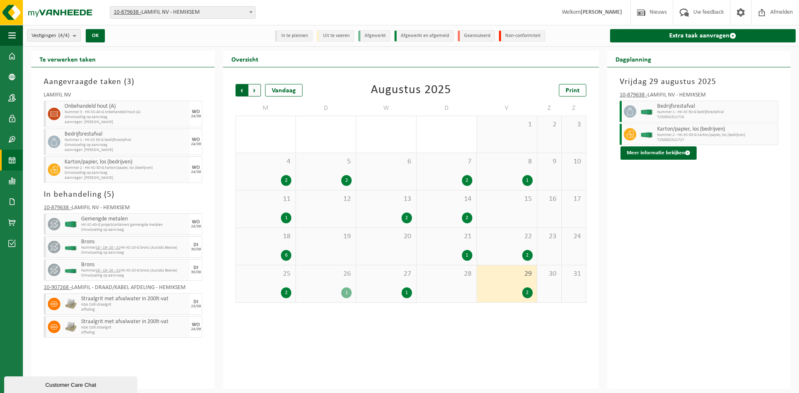
click at [250, 89] on span "Volgende" at bounding box center [254, 90] width 12 height 12
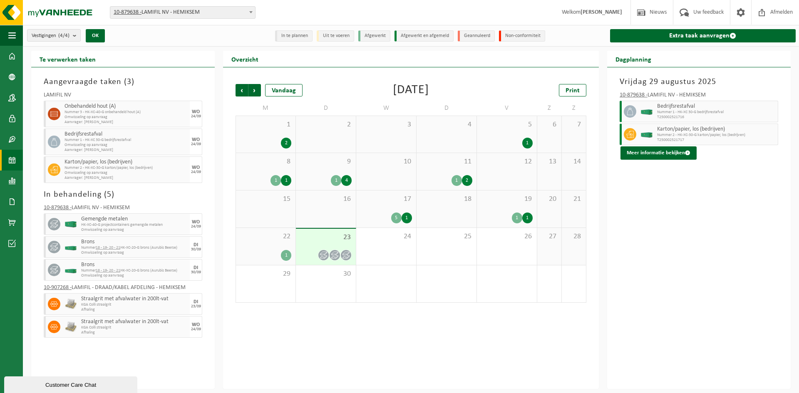
click at [501, 142] on div "1" at bounding box center [507, 143] width 52 height 11
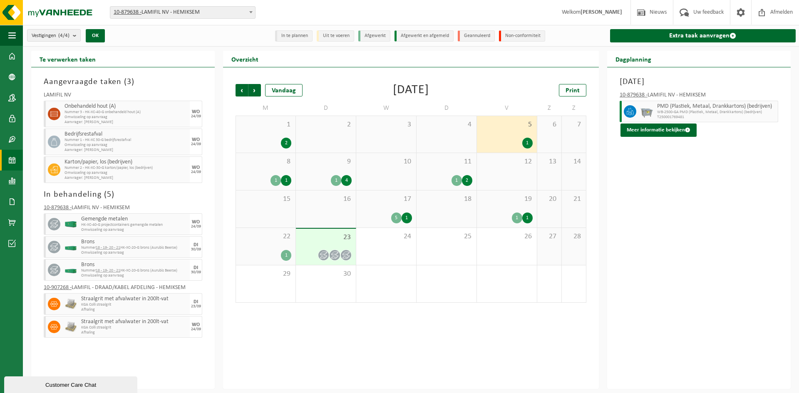
click at [505, 166] on div "12" at bounding box center [507, 171] width 60 height 37
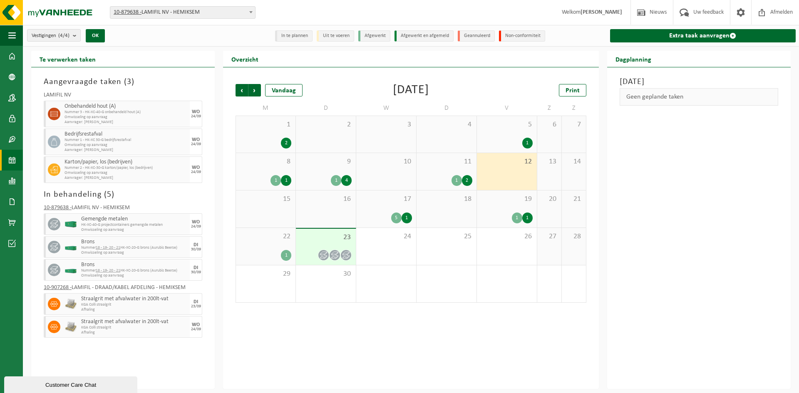
click at [507, 200] on span "19" at bounding box center [507, 199] width 52 height 9
